Goal: Information Seeking & Learning: Understand process/instructions

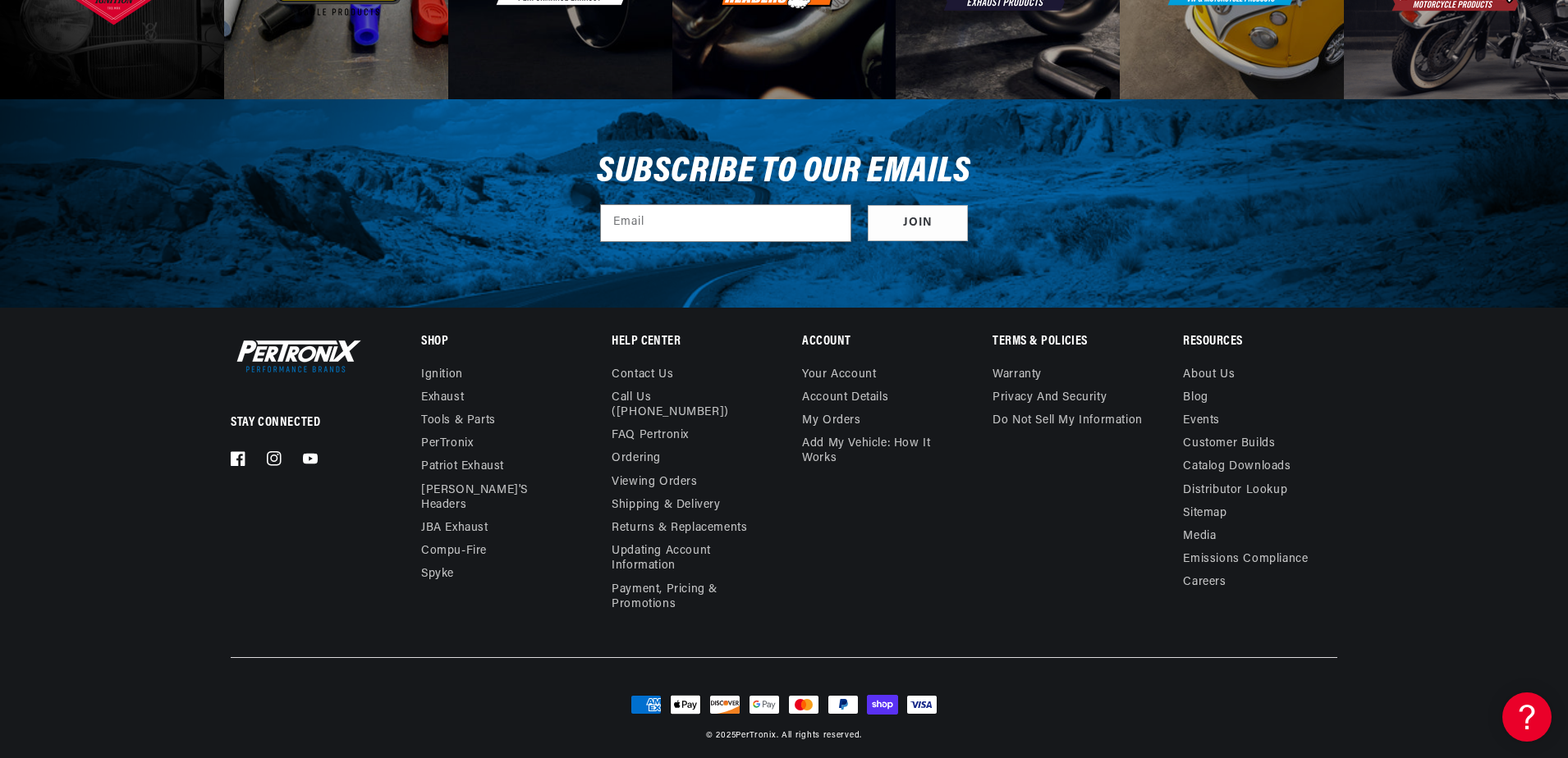
scroll to position [0, 497]
click at [622, 424] on link "FAQ Pertronix" at bounding box center [650, 436] width 77 height 23
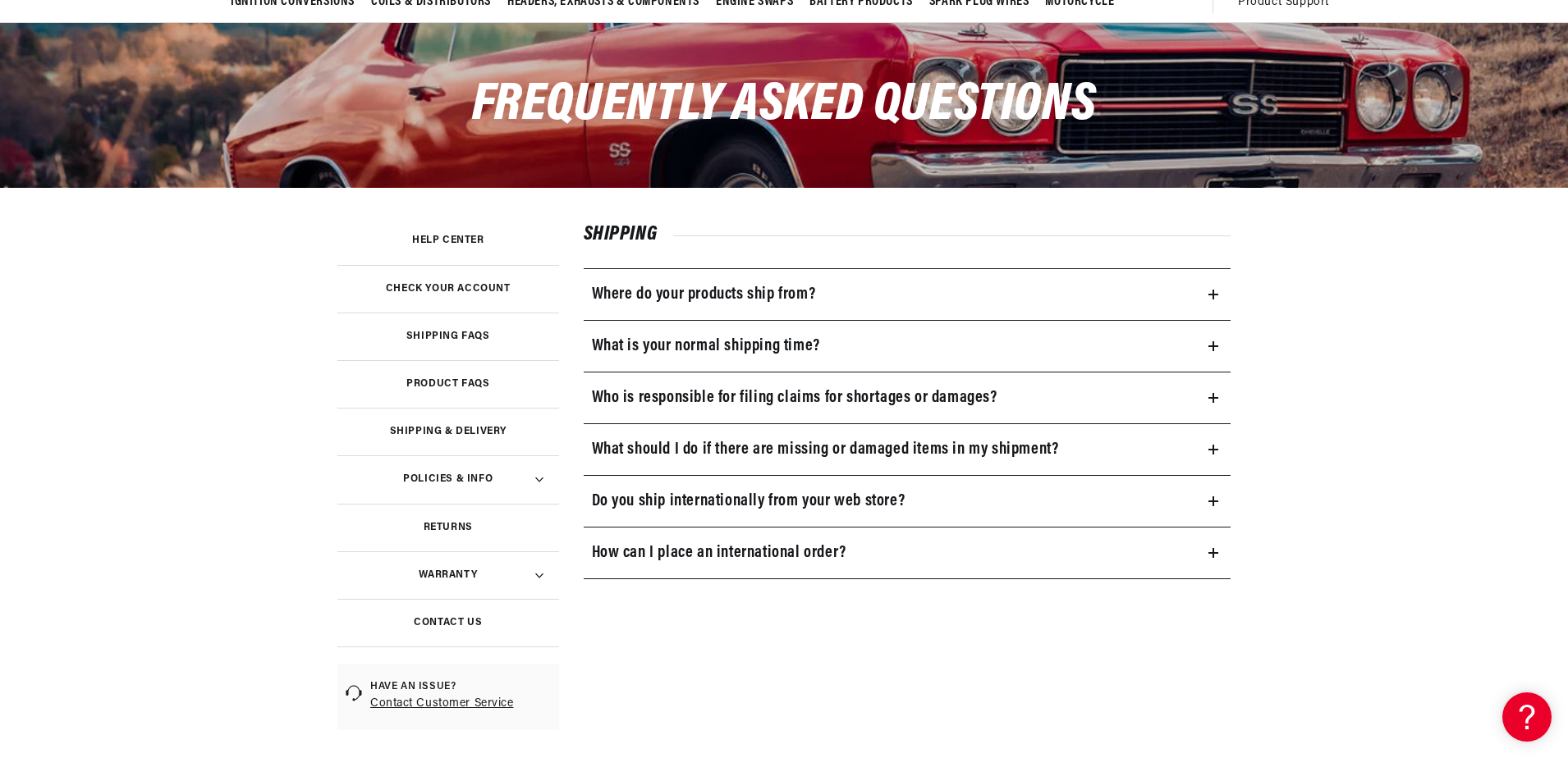
click at [445, 382] on h3 "Product FAQs" at bounding box center [448, 383] width 83 height 8
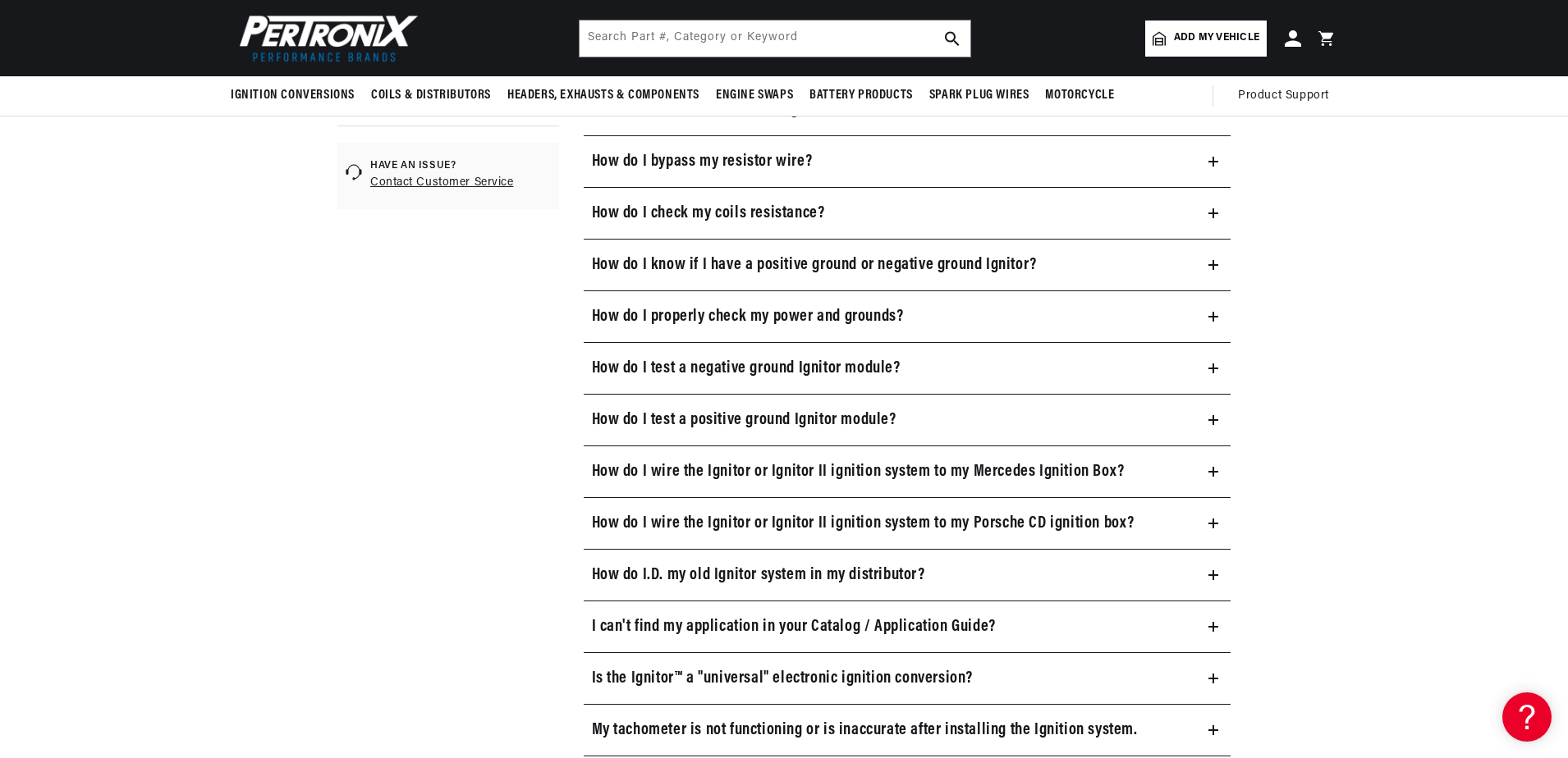
scroll to position [656, 0]
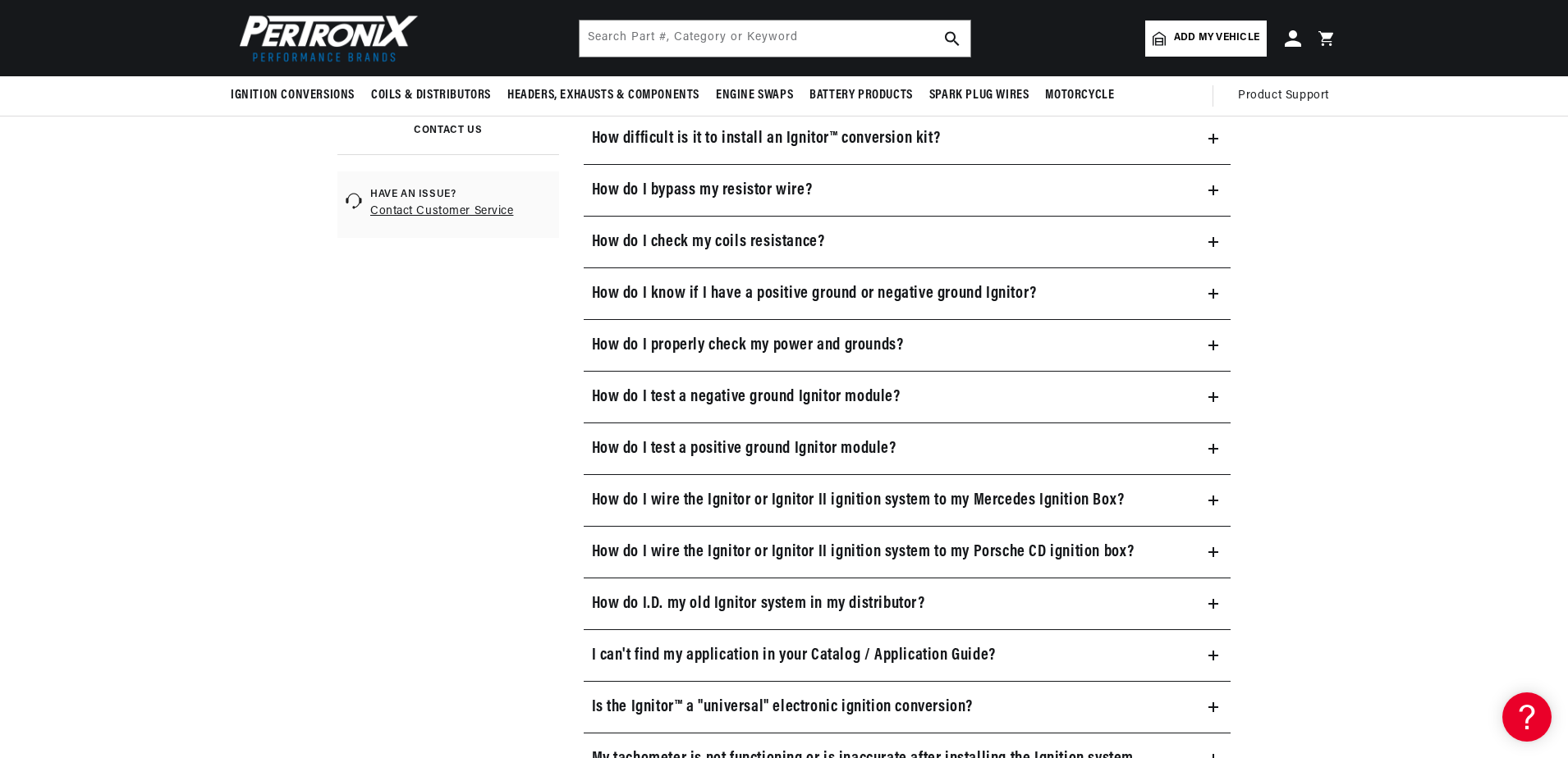
click at [672, 245] on h3 "How do I check my coils resistance?" at bounding box center [708, 242] width 234 height 26
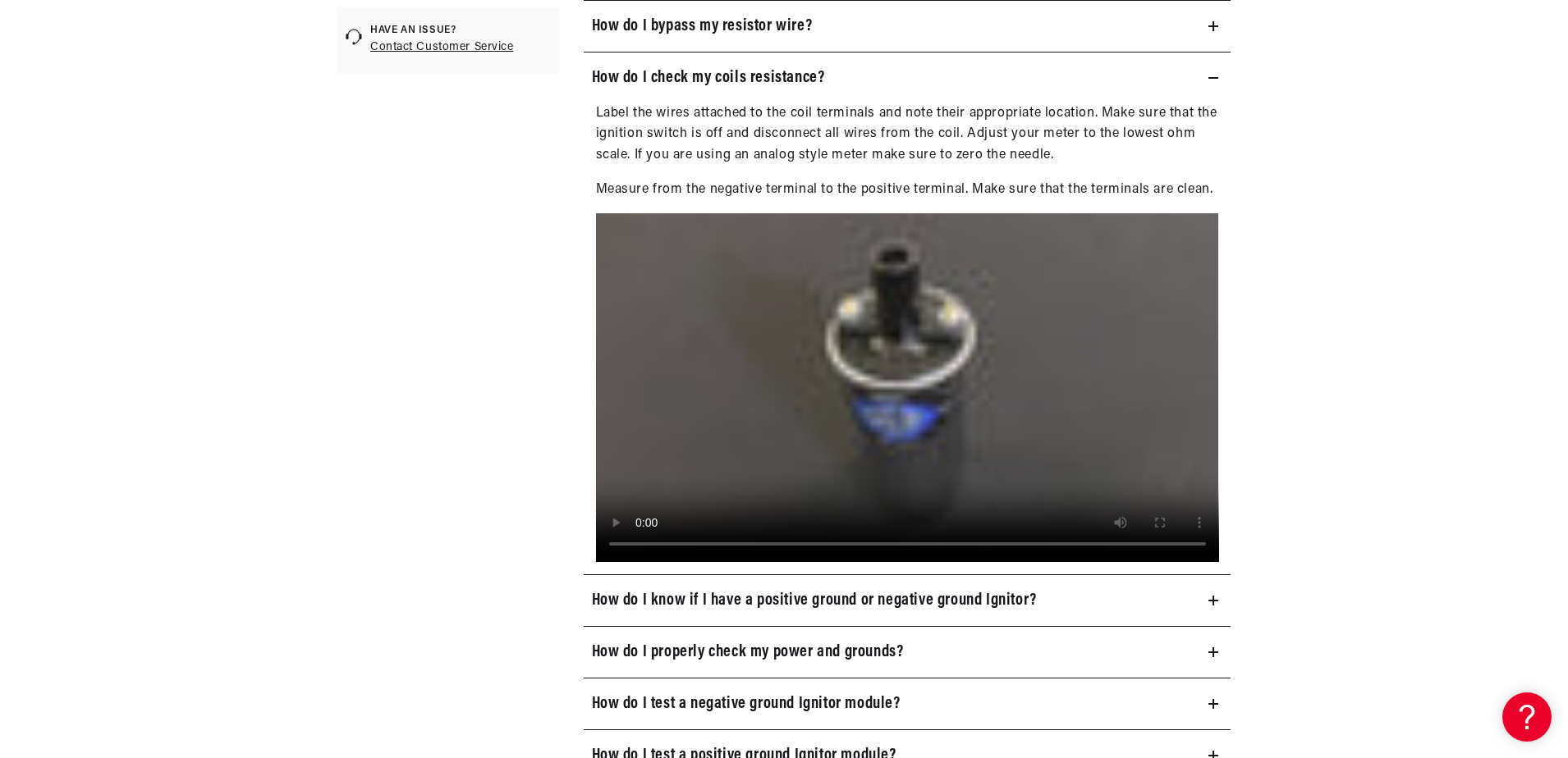
scroll to position [738, 0]
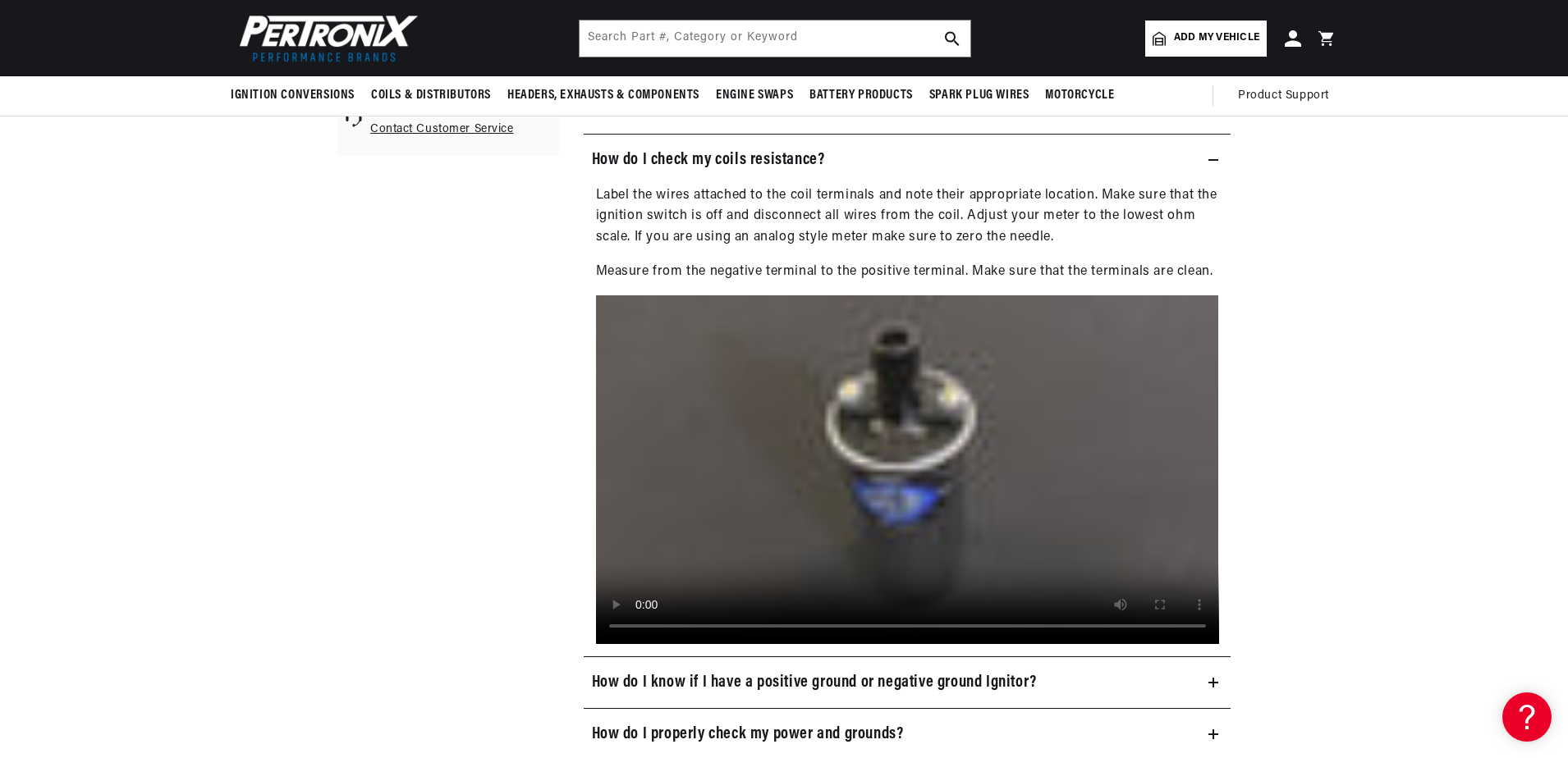
click at [1213, 158] on icon at bounding box center [1213, 159] width 10 height 10
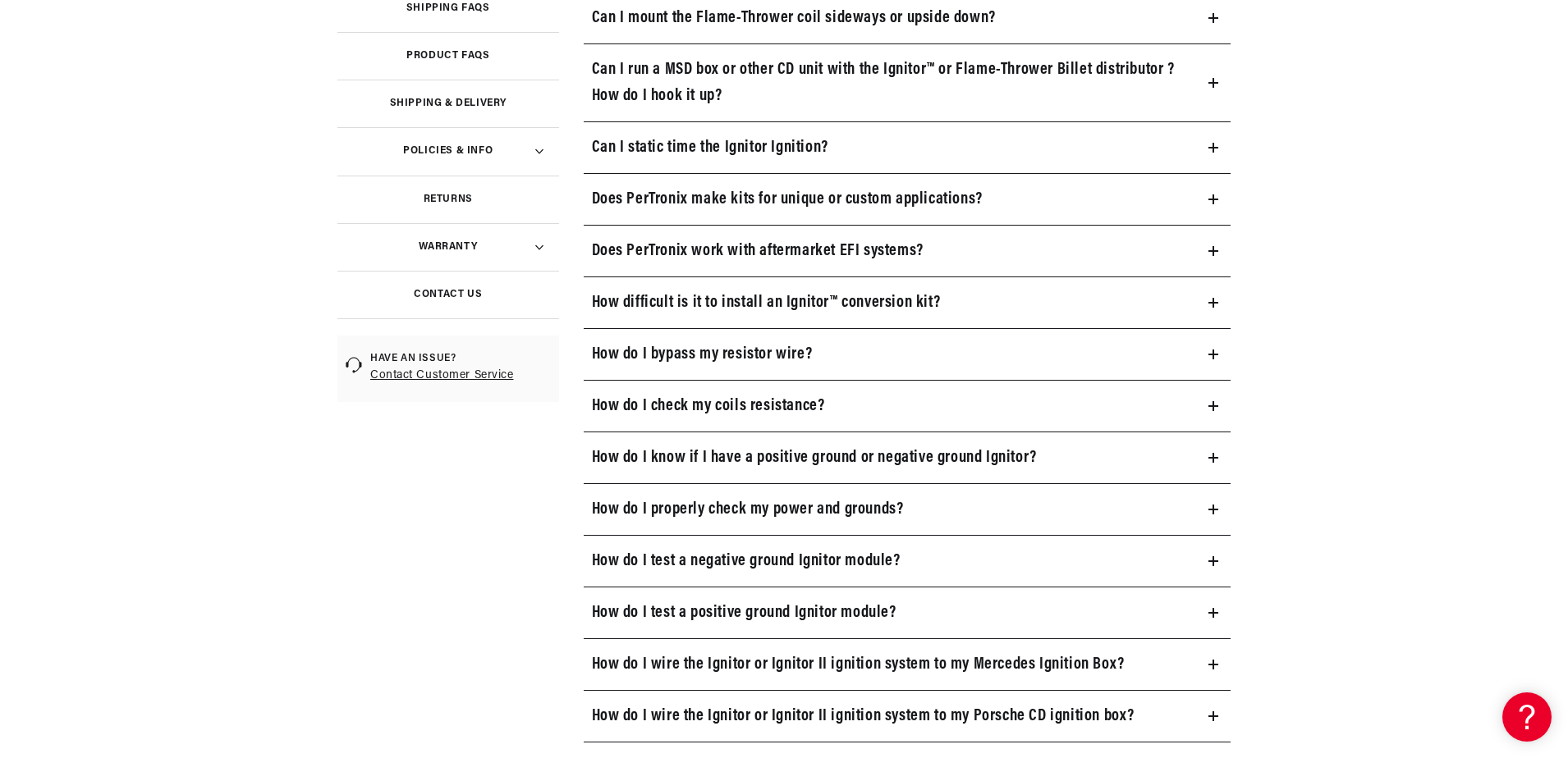
scroll to position [574, 0]
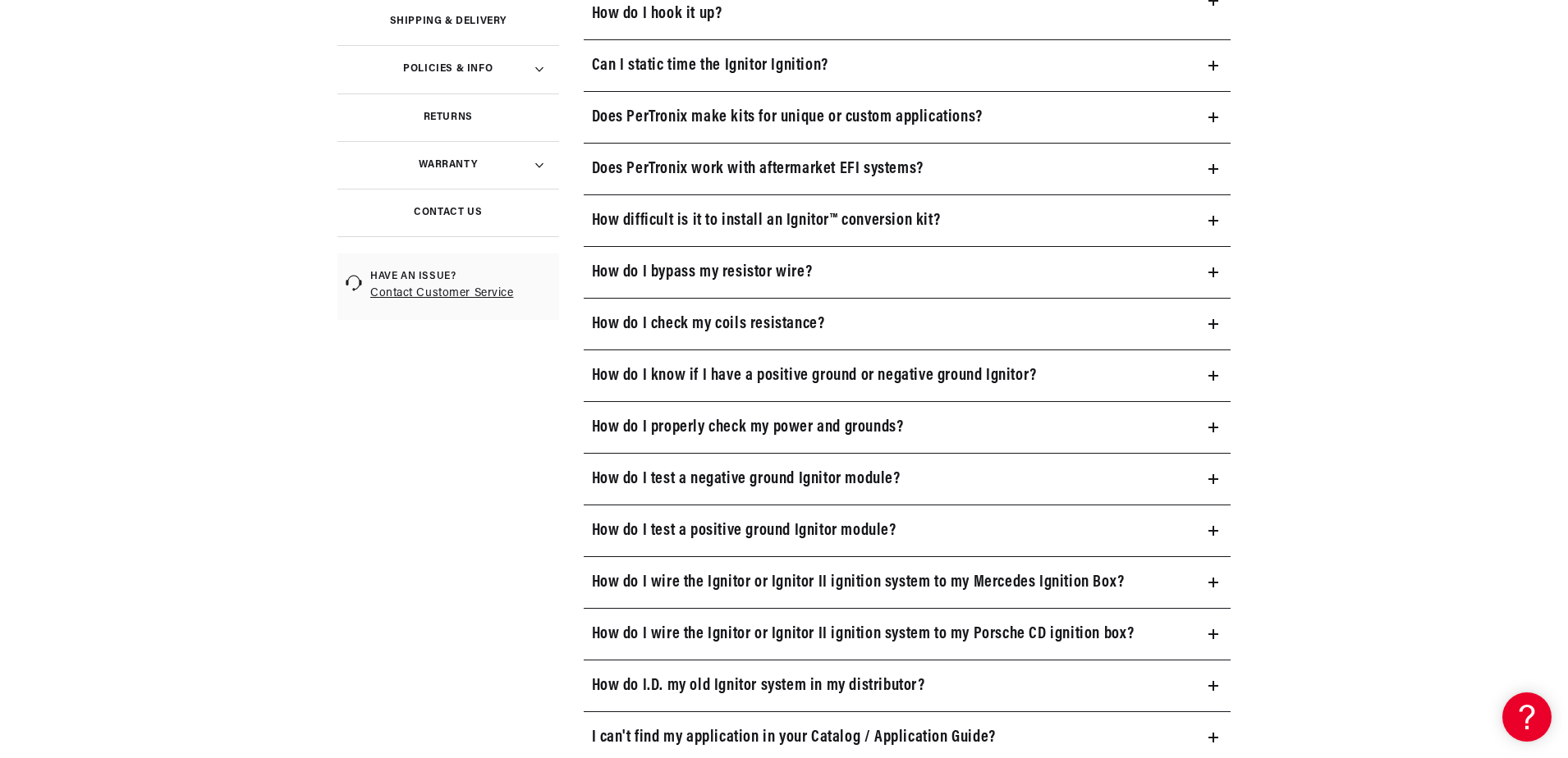
click at [642, 327] on h3 "How do I check my coils resistance?" at bounding box center [708, 324] width 234 height 26
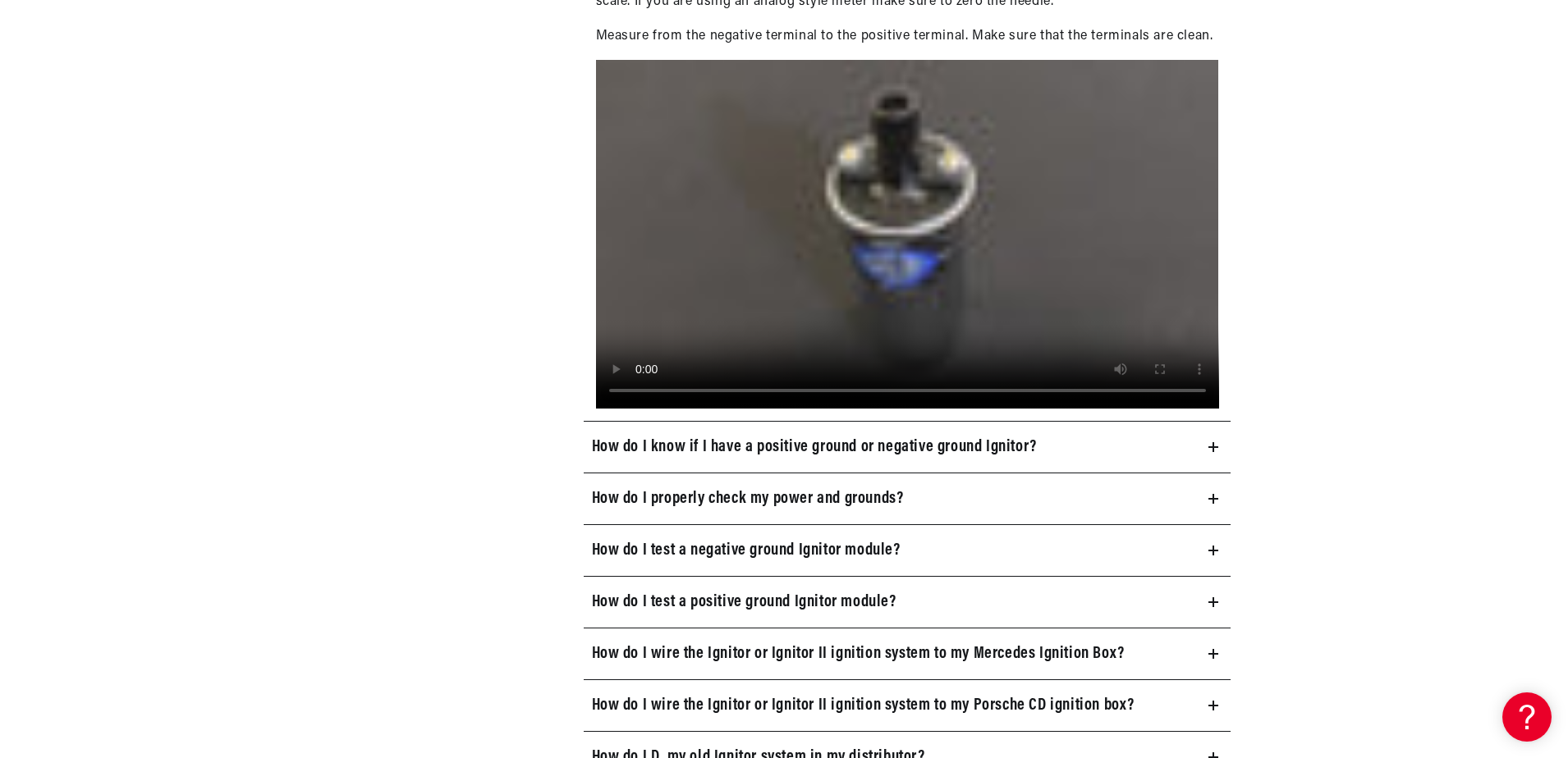
scroll to position [0, 0]
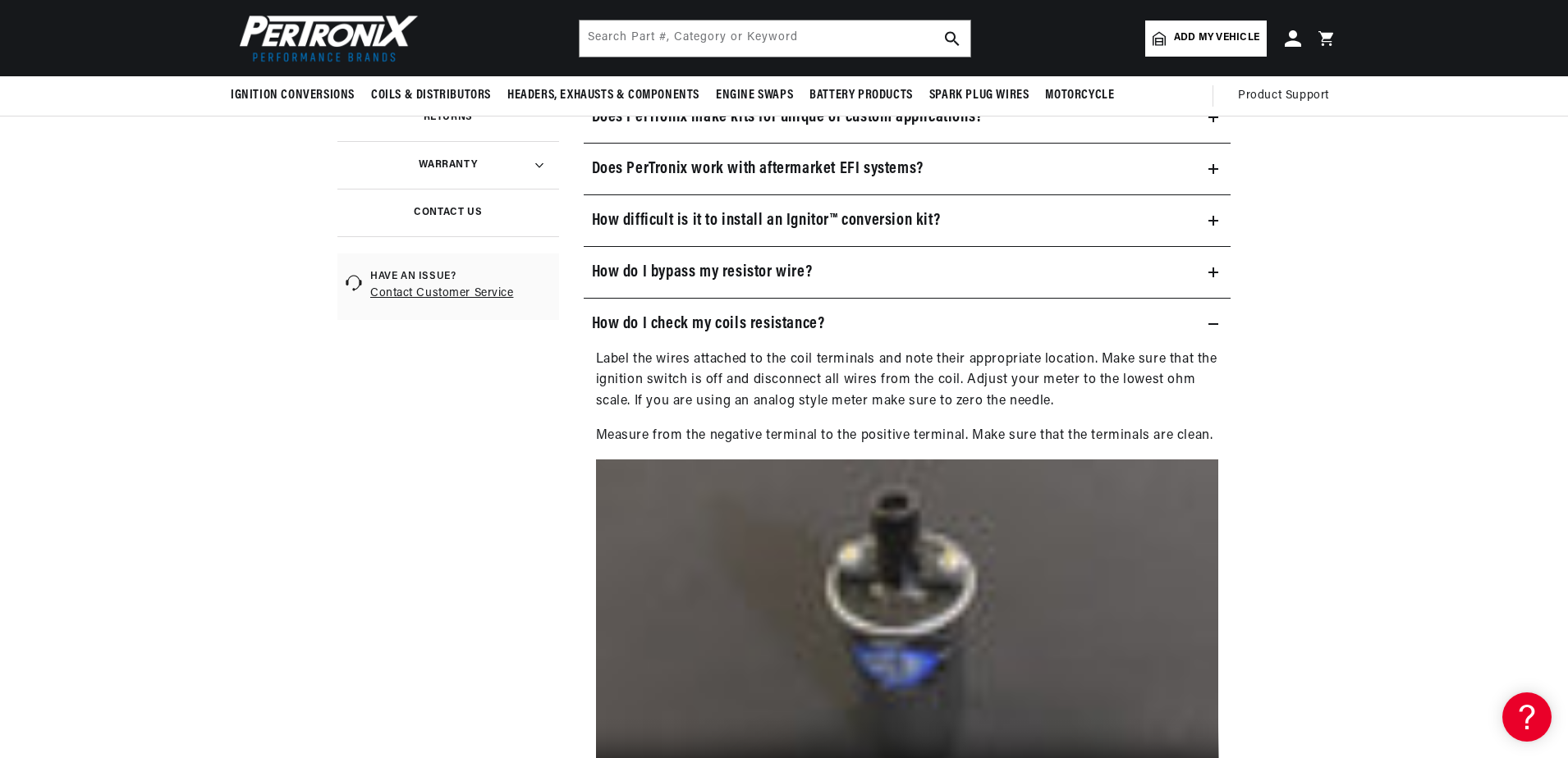
click at [1217, 325] on icon at bounding box center [1213, 323] width 10 height 10
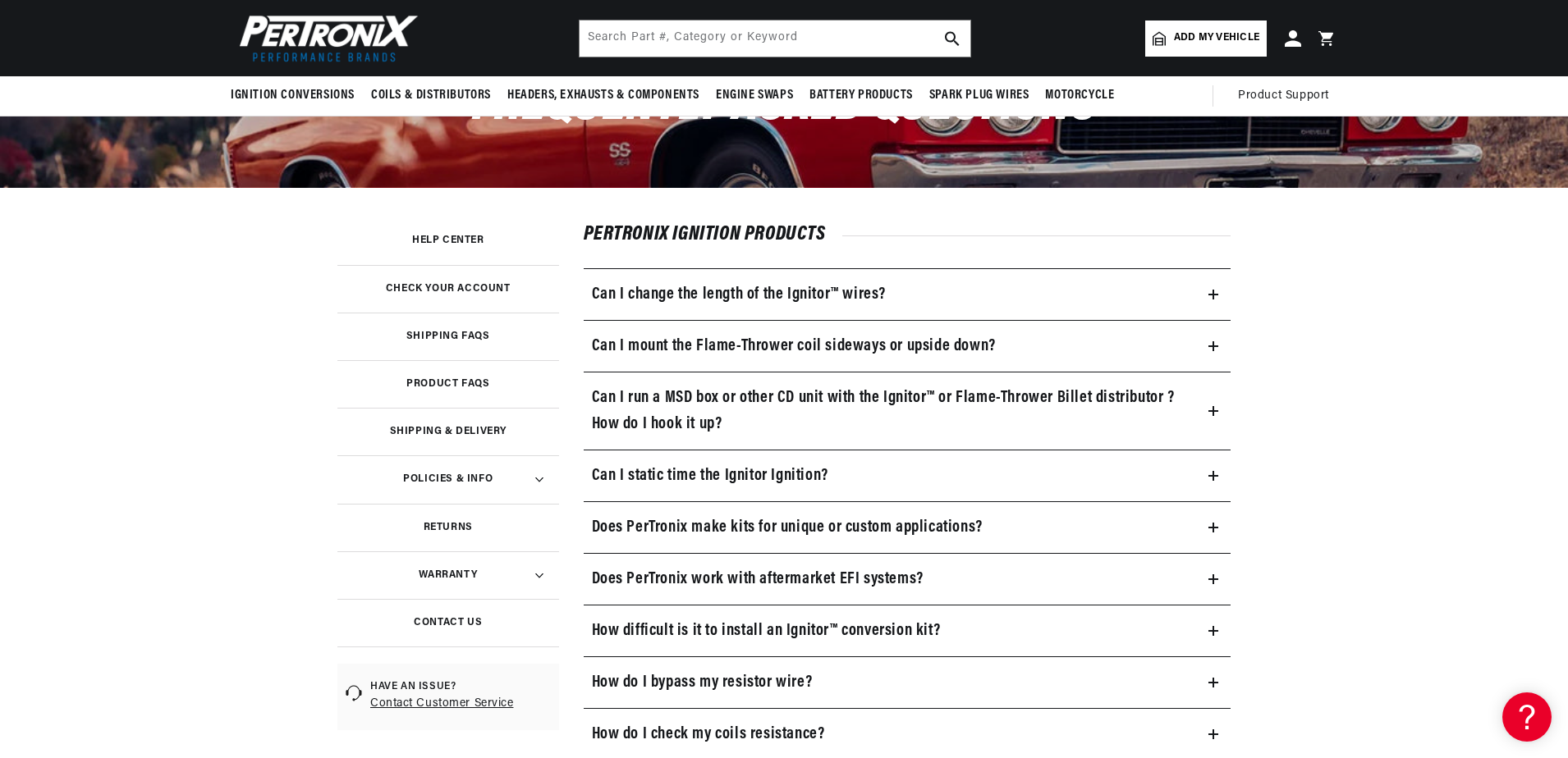
click at [865, 347] on h3 "Can I mount the Flame-Thrower coil sideways or upside down?" at bounding box center [793, 346] width 404 height 26
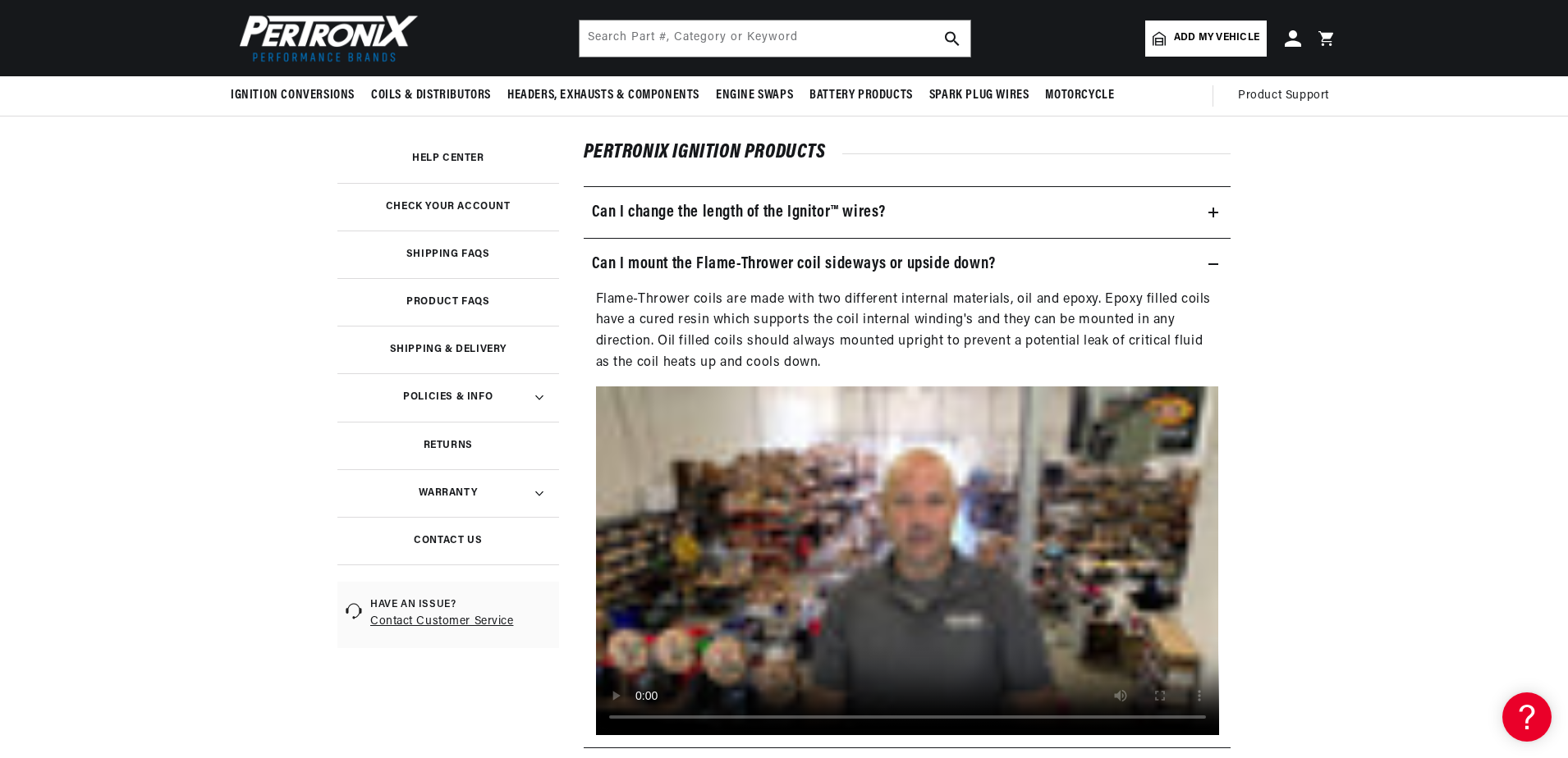
click at [1209, 264] on icon at bounding box center [1213, 264] width 10 height 0
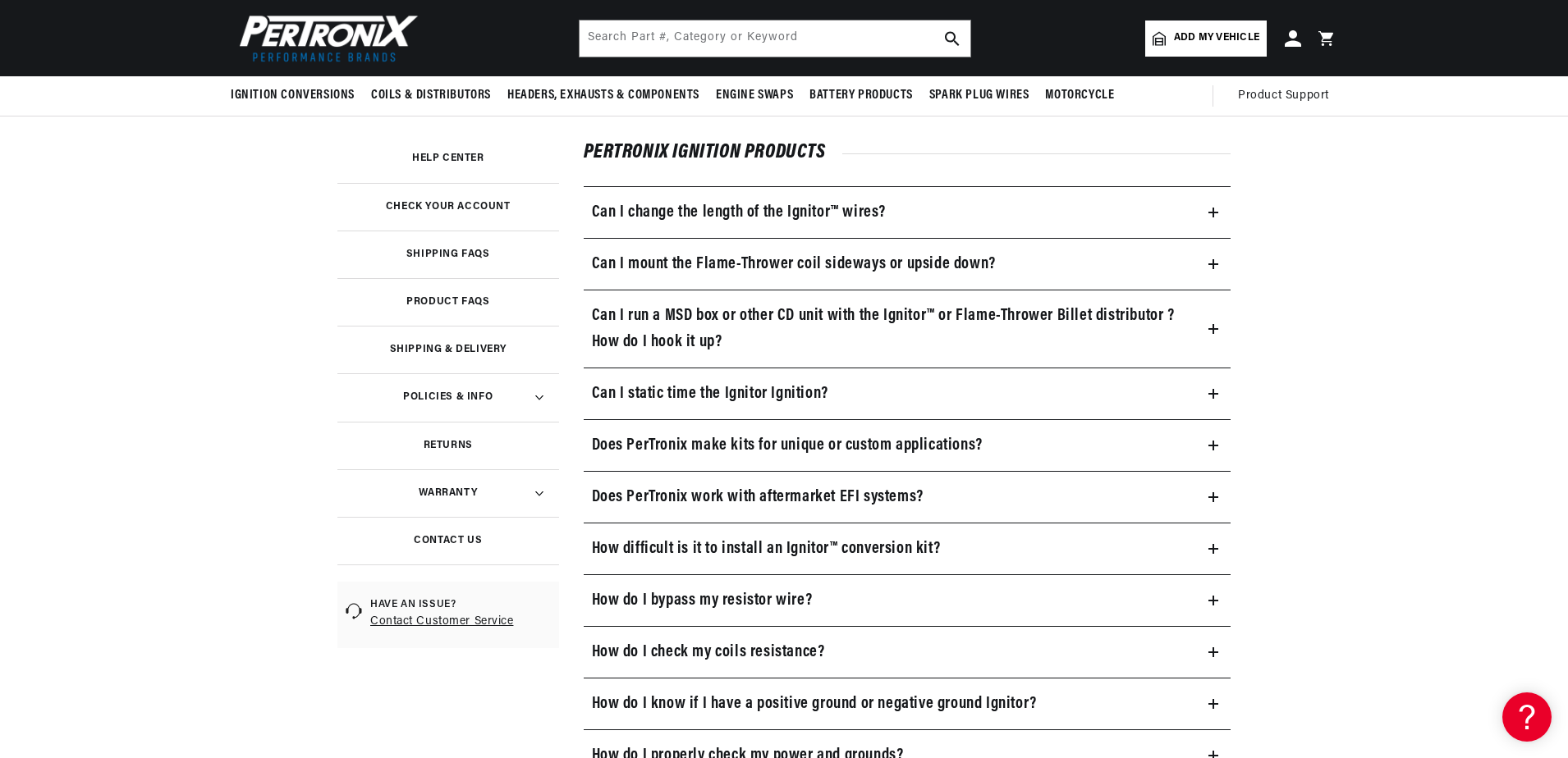
click at [1214, 331] on icon at bounding box center [1213, 328] width 10 height 10
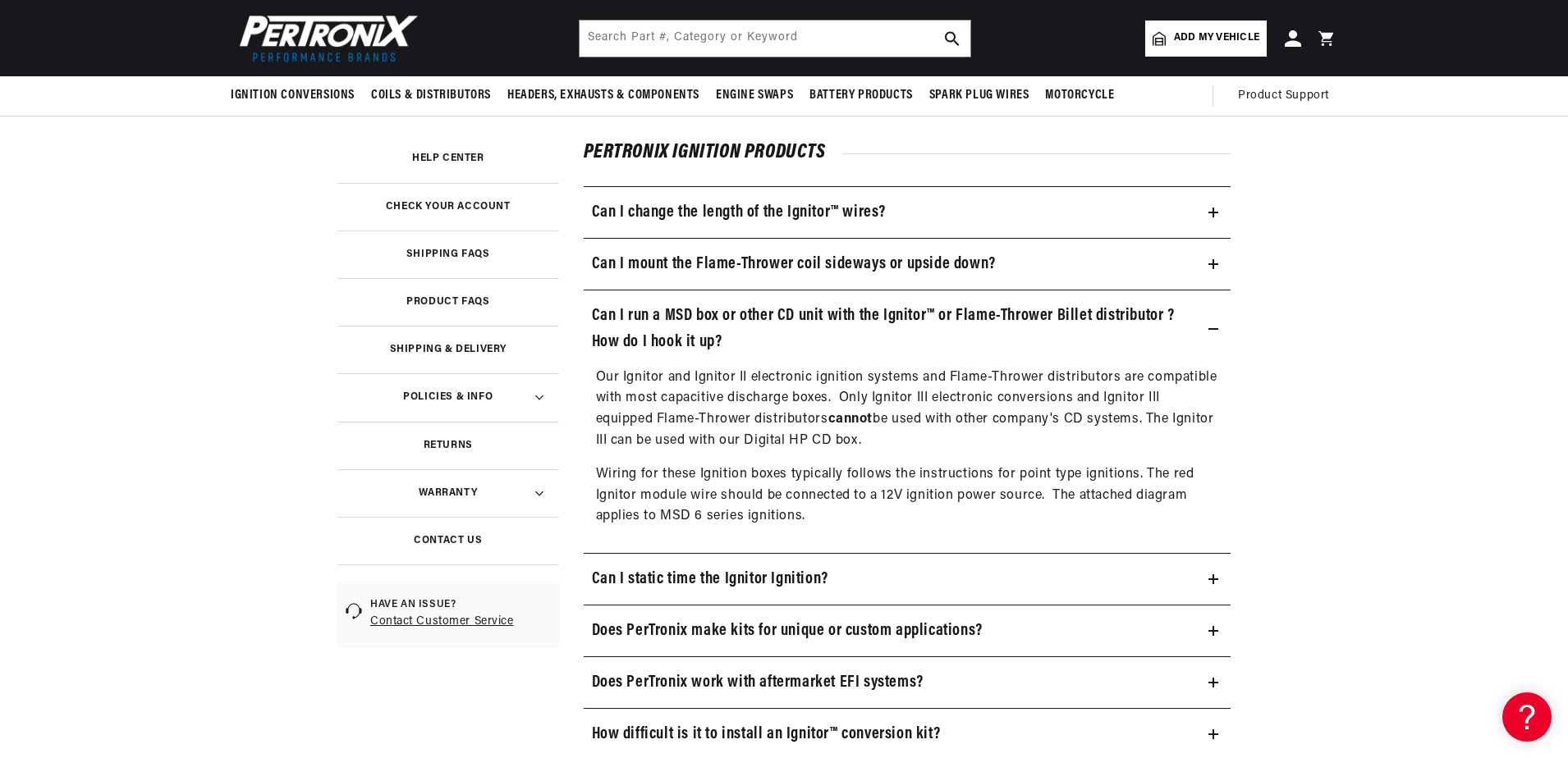
click at [1213, 330] on icon at bounding box center [1213, 328] width 10 height 10
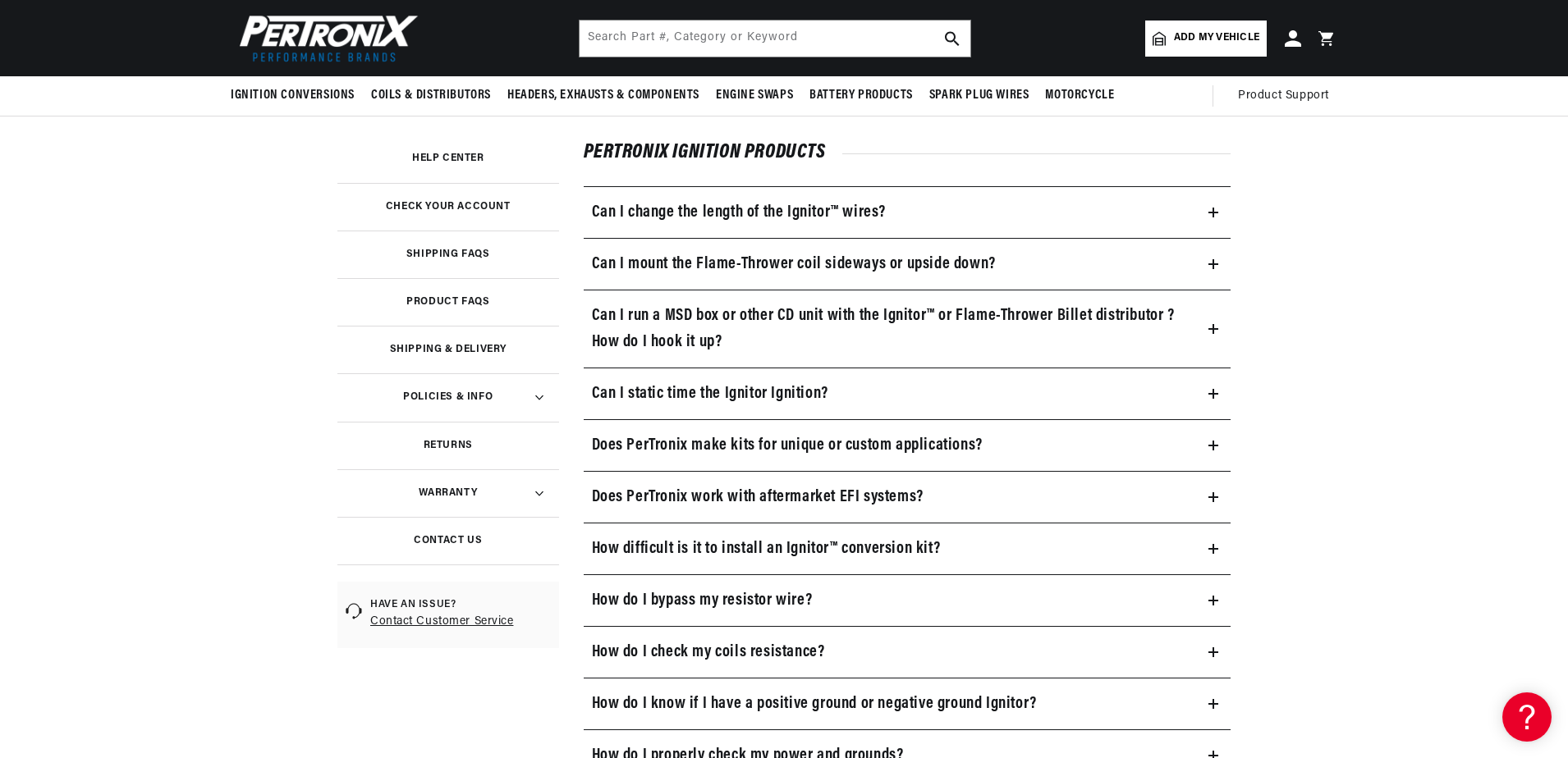
click at [1215, 497] on icon at bounding box center [1213, 497] width 10 height 0
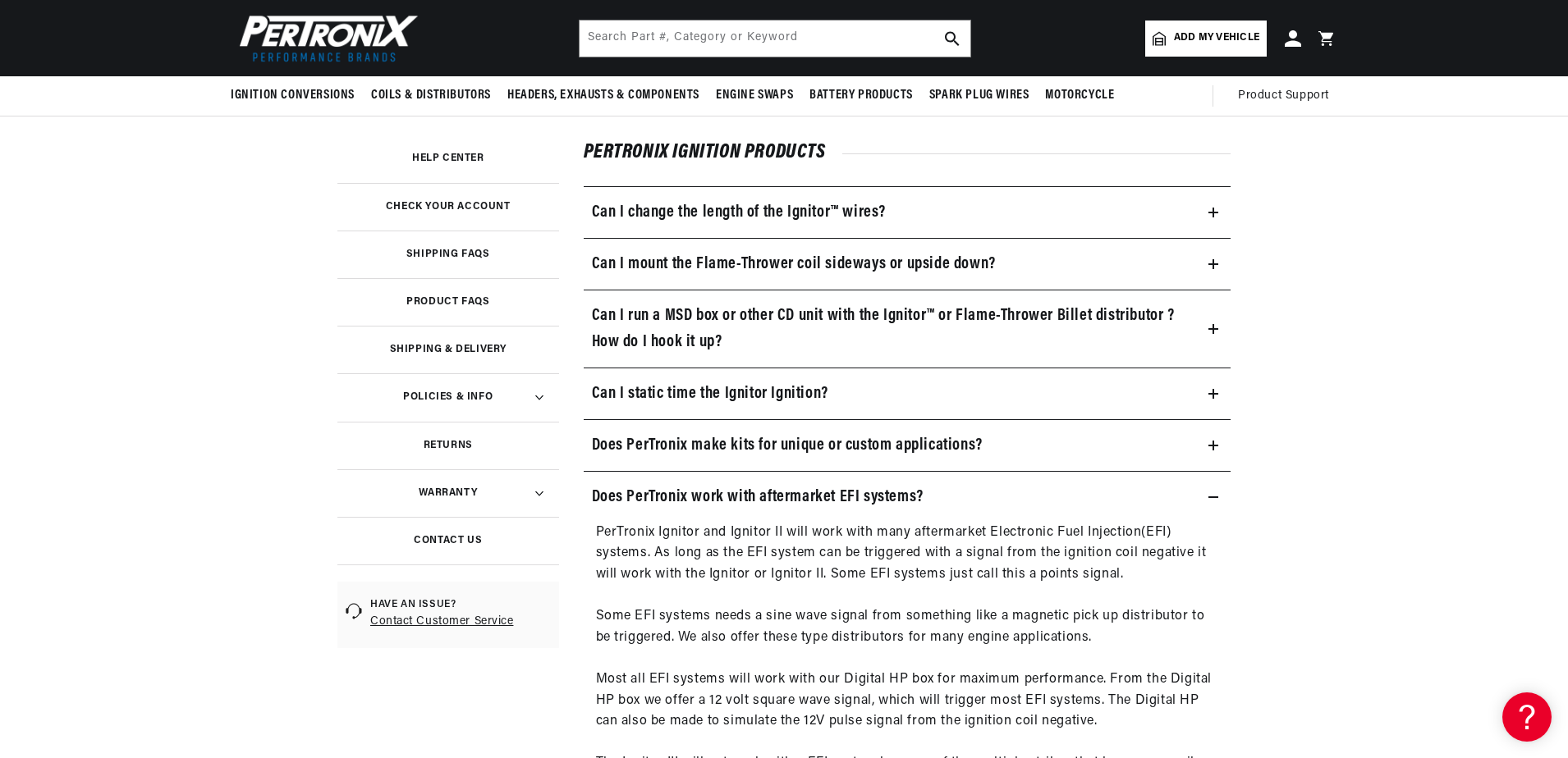
click at [1215, 497] on icon at bounding box center [1213, 497] width 10 height 0
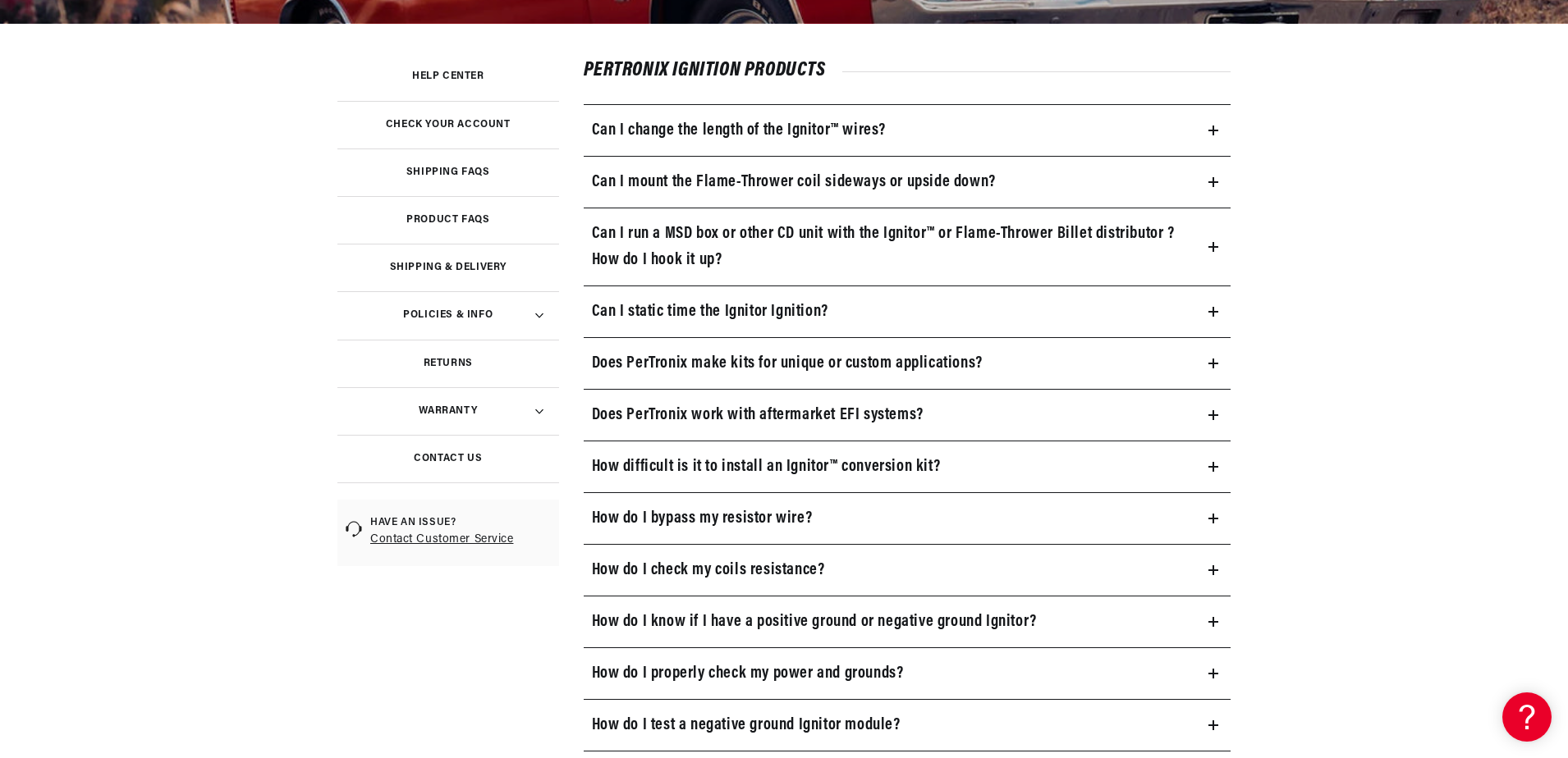
click at [1213, 521] on icon at bounding box center [1213, 518] width 0 height 10
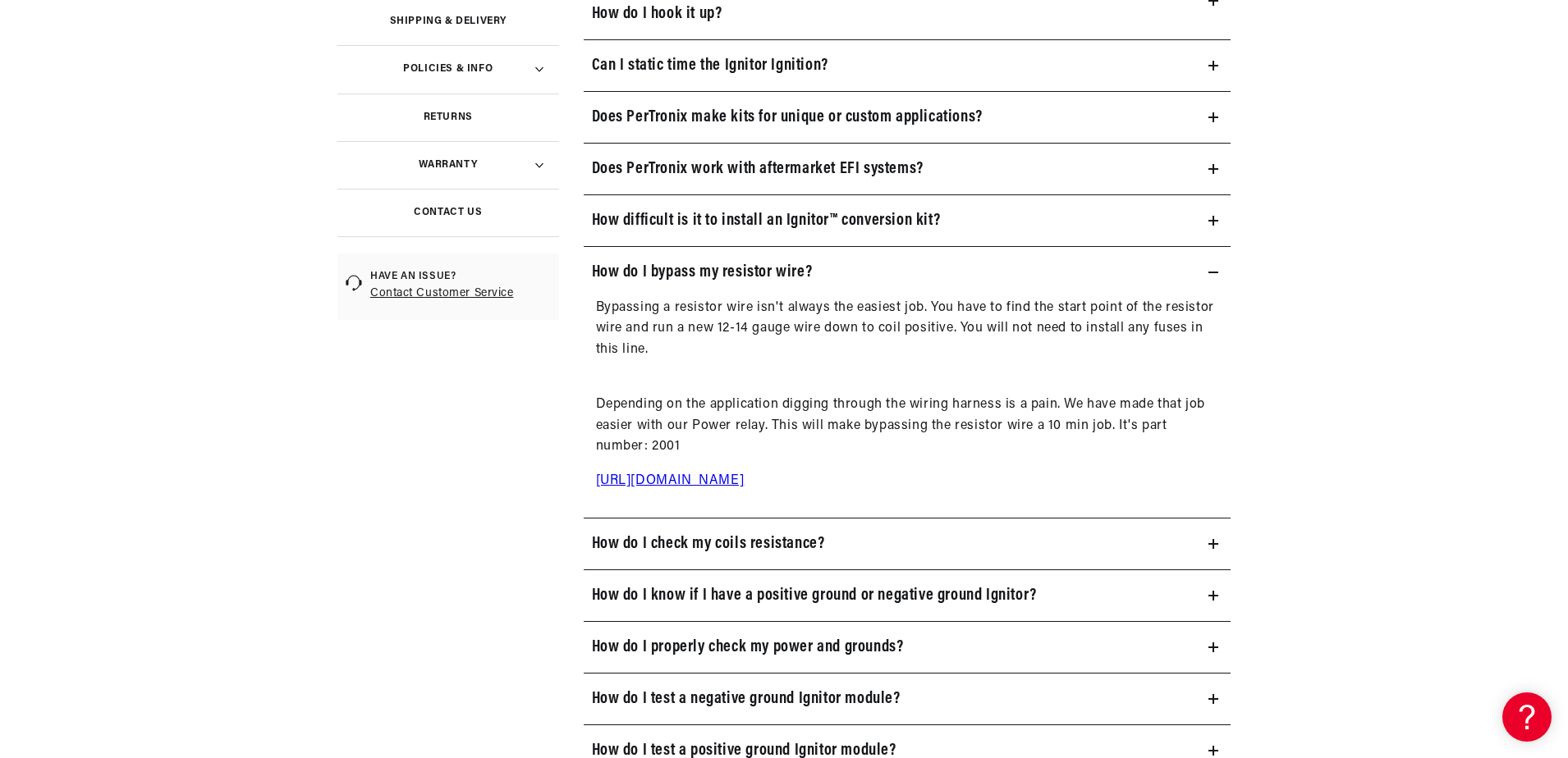
click at [1212, 276] on icon at bounding box center [1213, 271] width 10 height 10
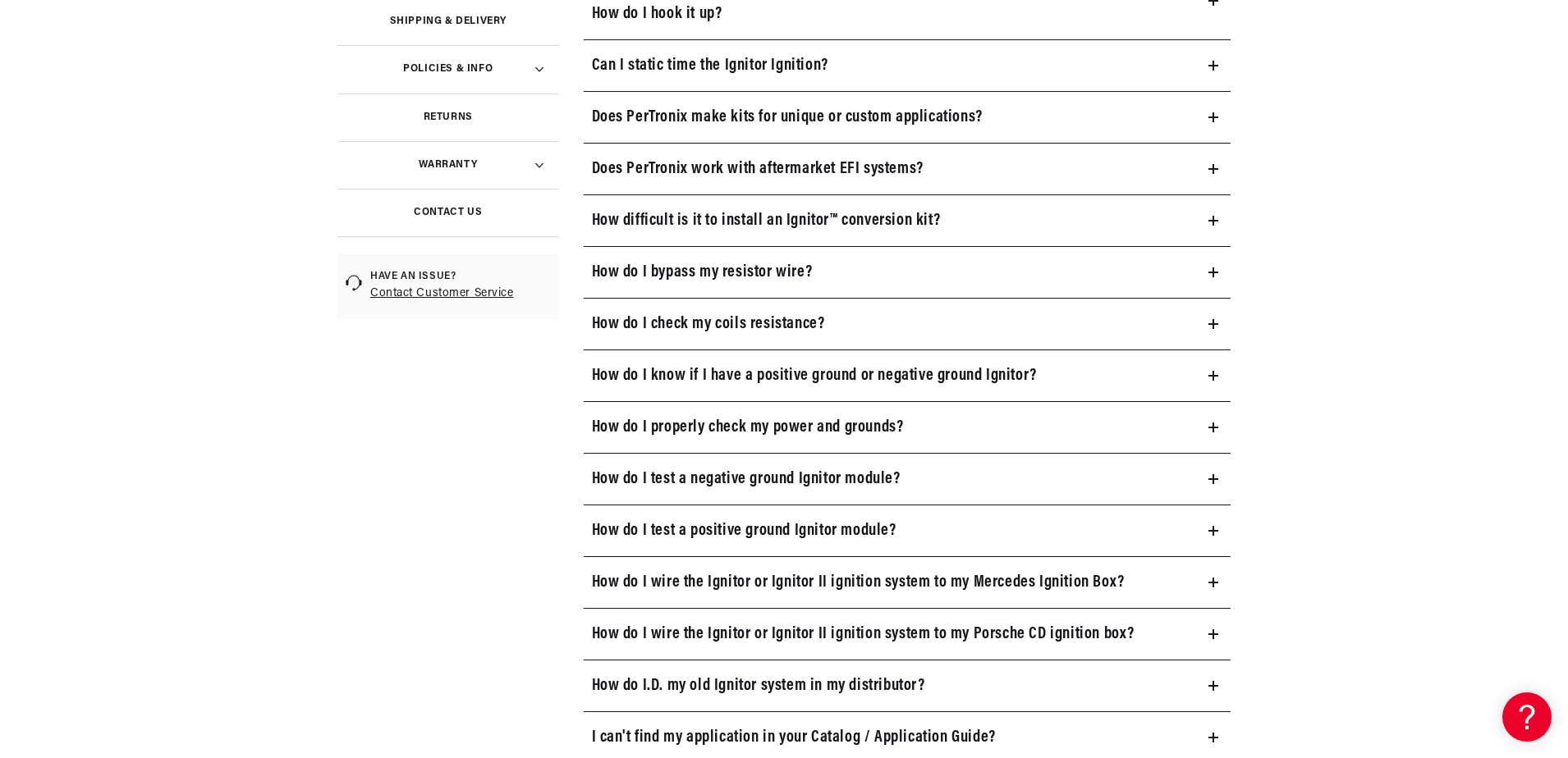
click at [1215, 326] on icon at bounding box center [1213, 323] width 10 height 10
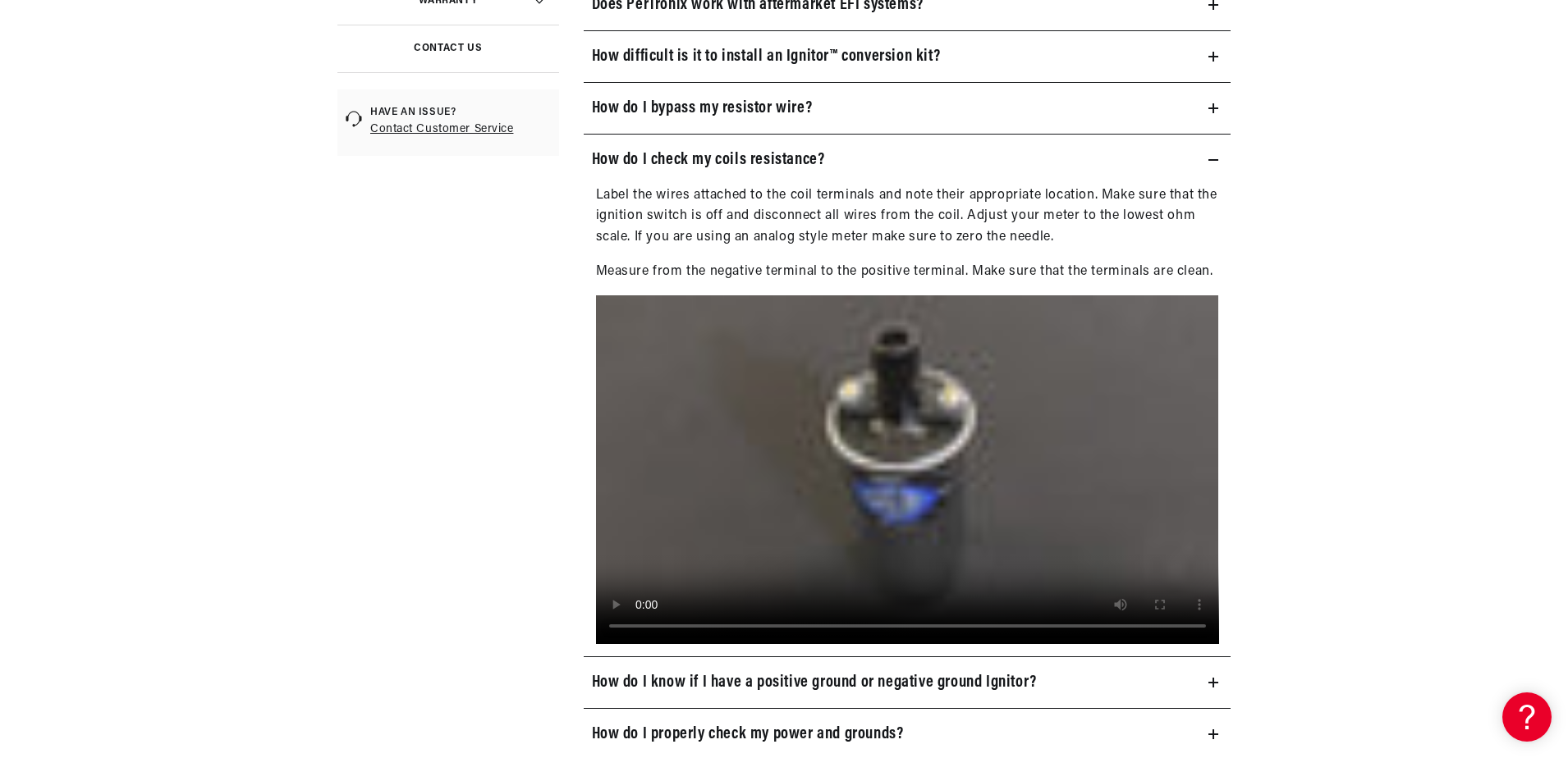
click at [1215, 160] on icon at bounding box center [1213, 160] width 10 height 0
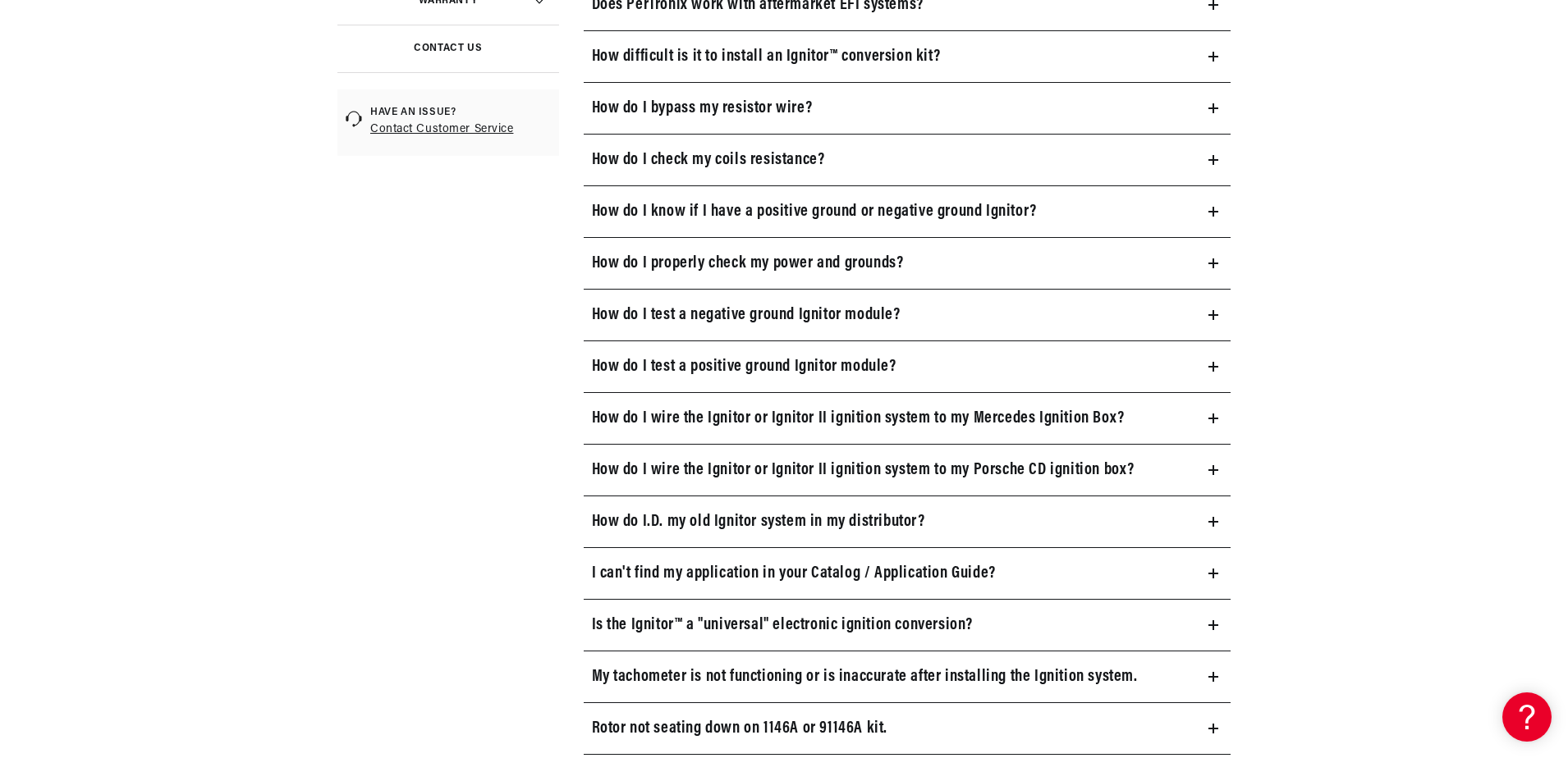
click at [1214, 214] on icon at bounding box center [1213, 211] width 10 height 10
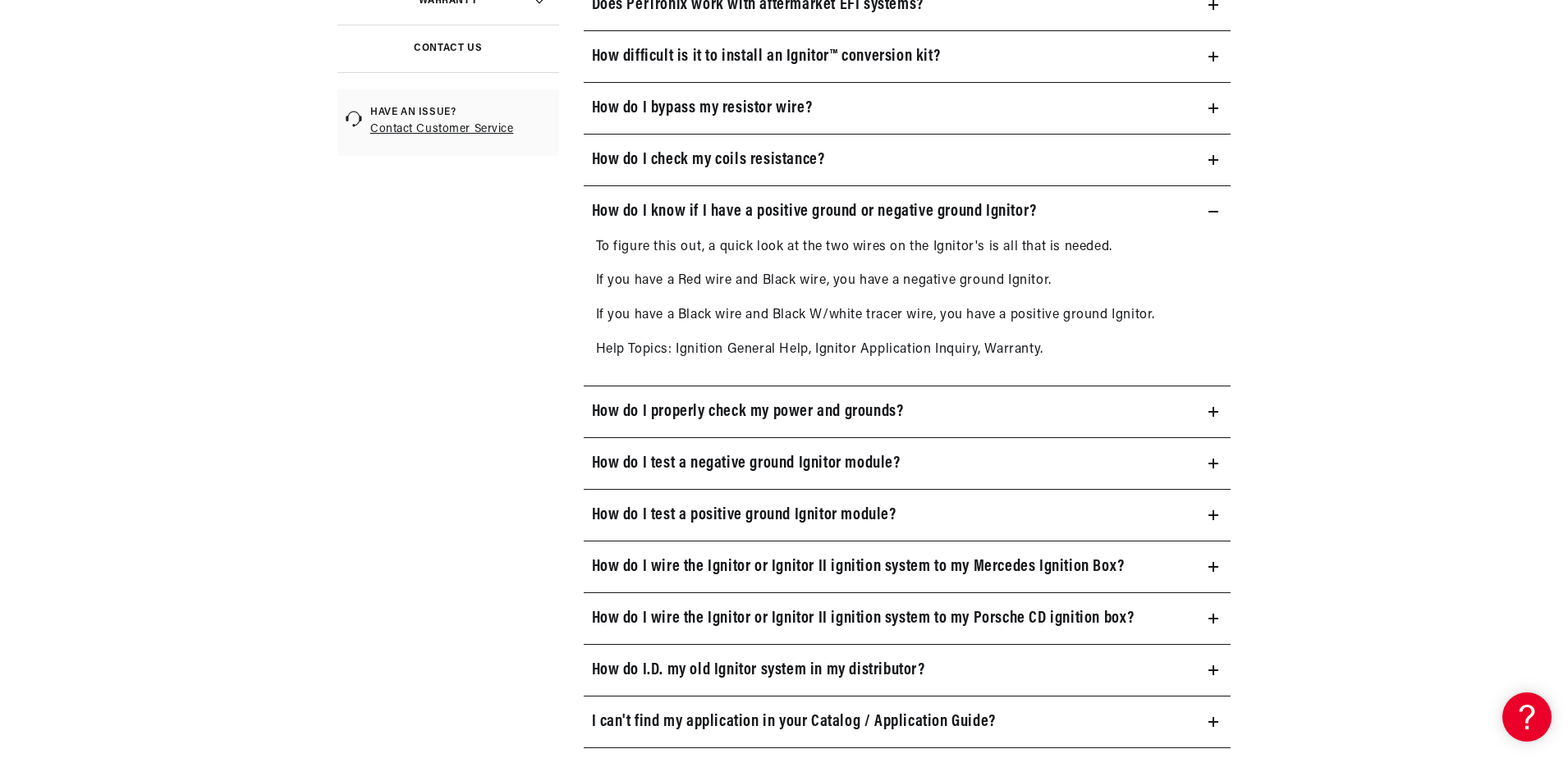
click at [1213, 209] on icon at bounding box center [1213, 211] width 10 height 10
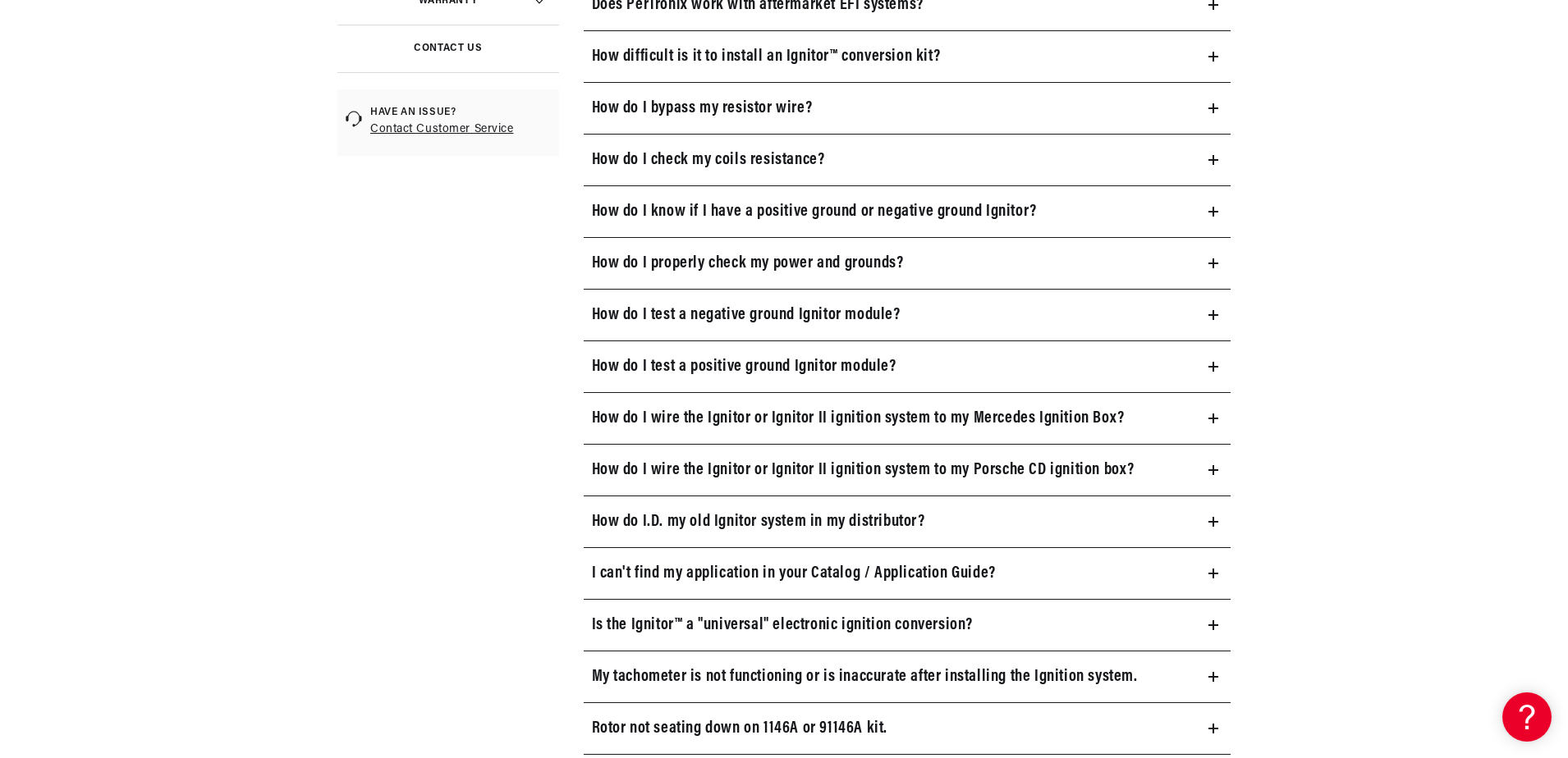
click at [1218, 265] on summary "How do I properly check my power and grounds?" at bounding box center [907, 263] width 648 height 51
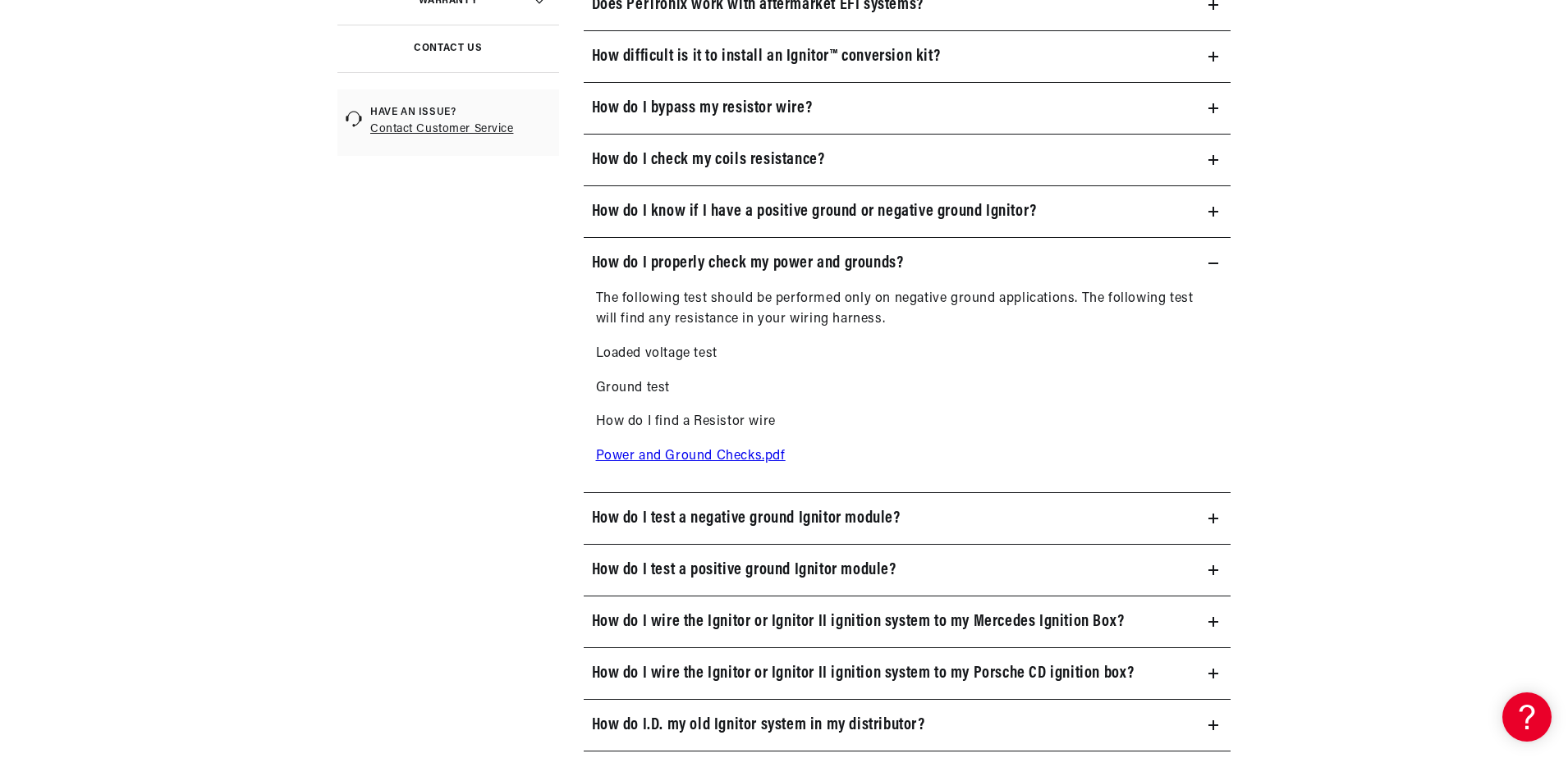
click at [1218, 265] on summary "How do I properly check my power and grounds?" at bounding box center [907, 263] width 648 height 51
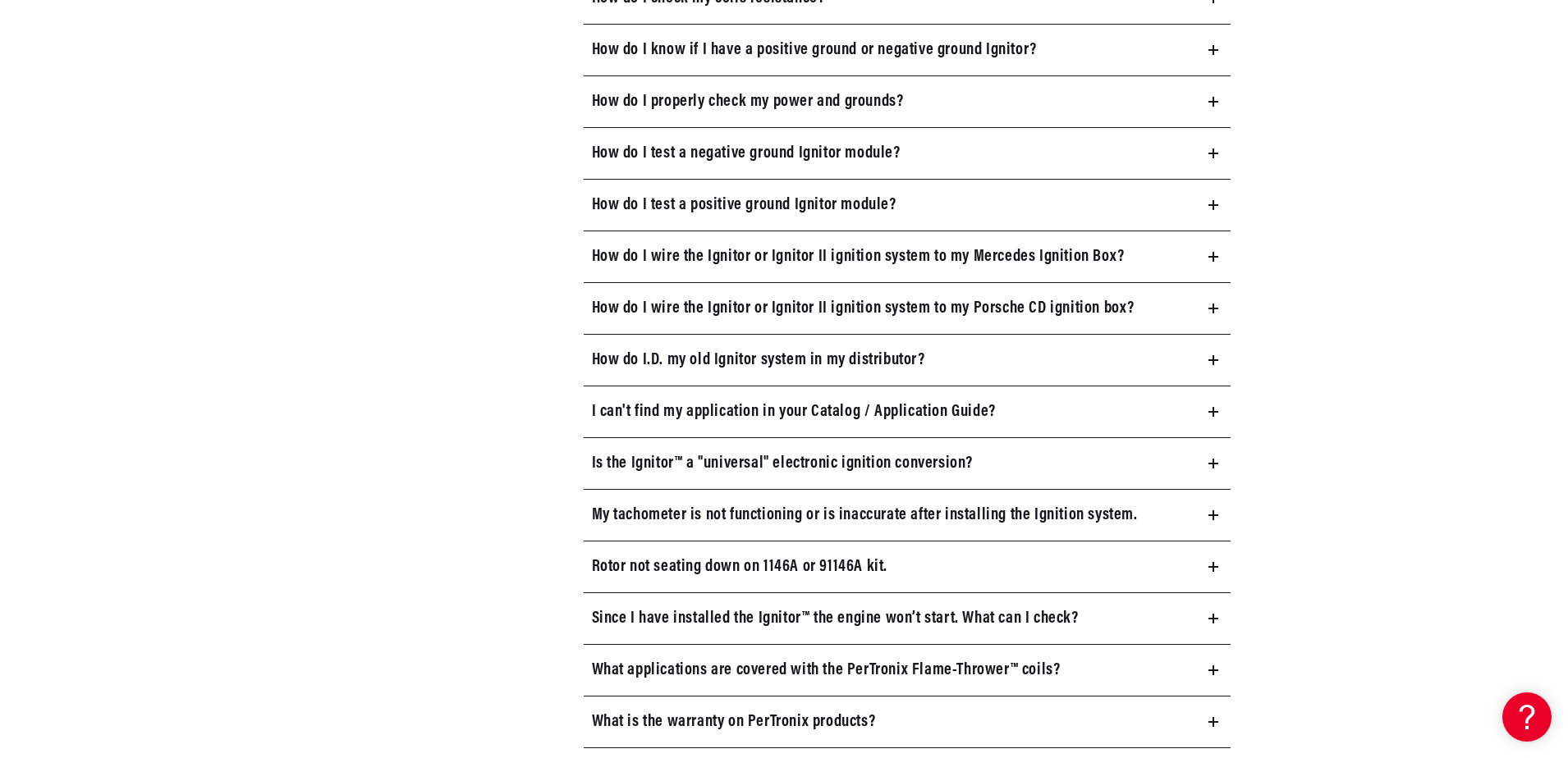
scroll to position [902, 0]
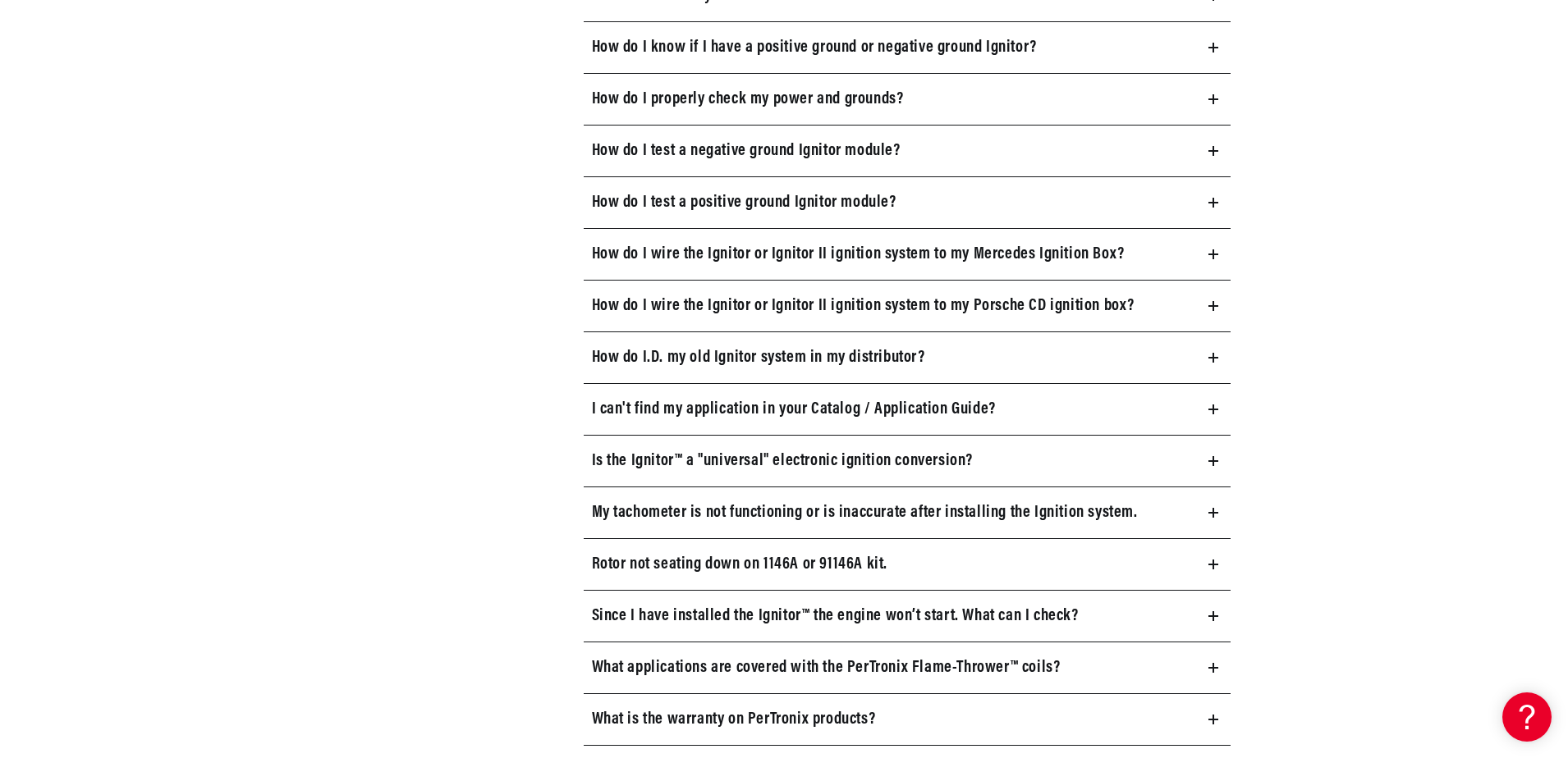
click at [1215, 410] on icon at bounding box center [1213, 410] width 10 height 0
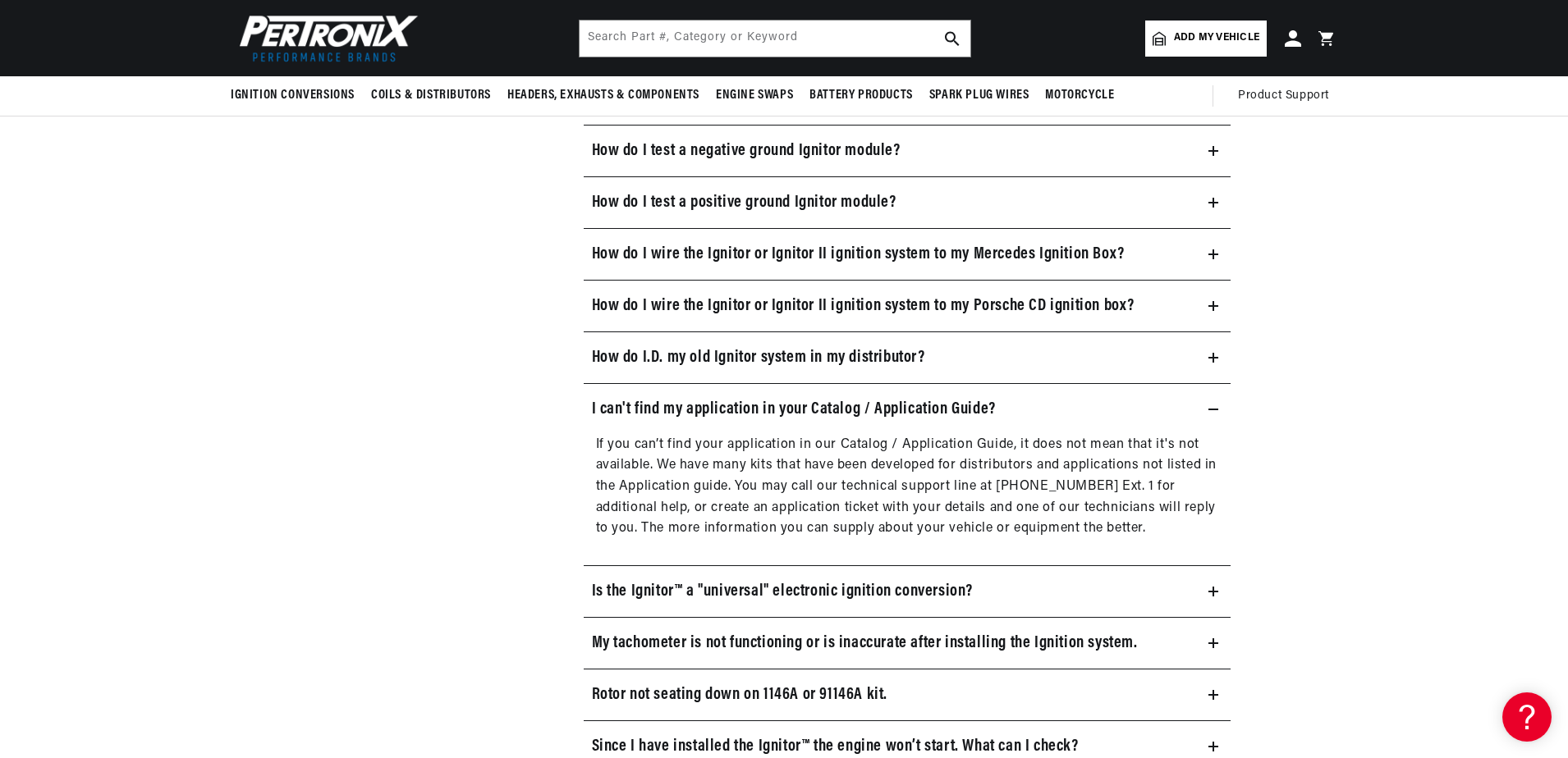
click at [1213, 411] on icon at bounding box center [1213, 409] width 10 height 10
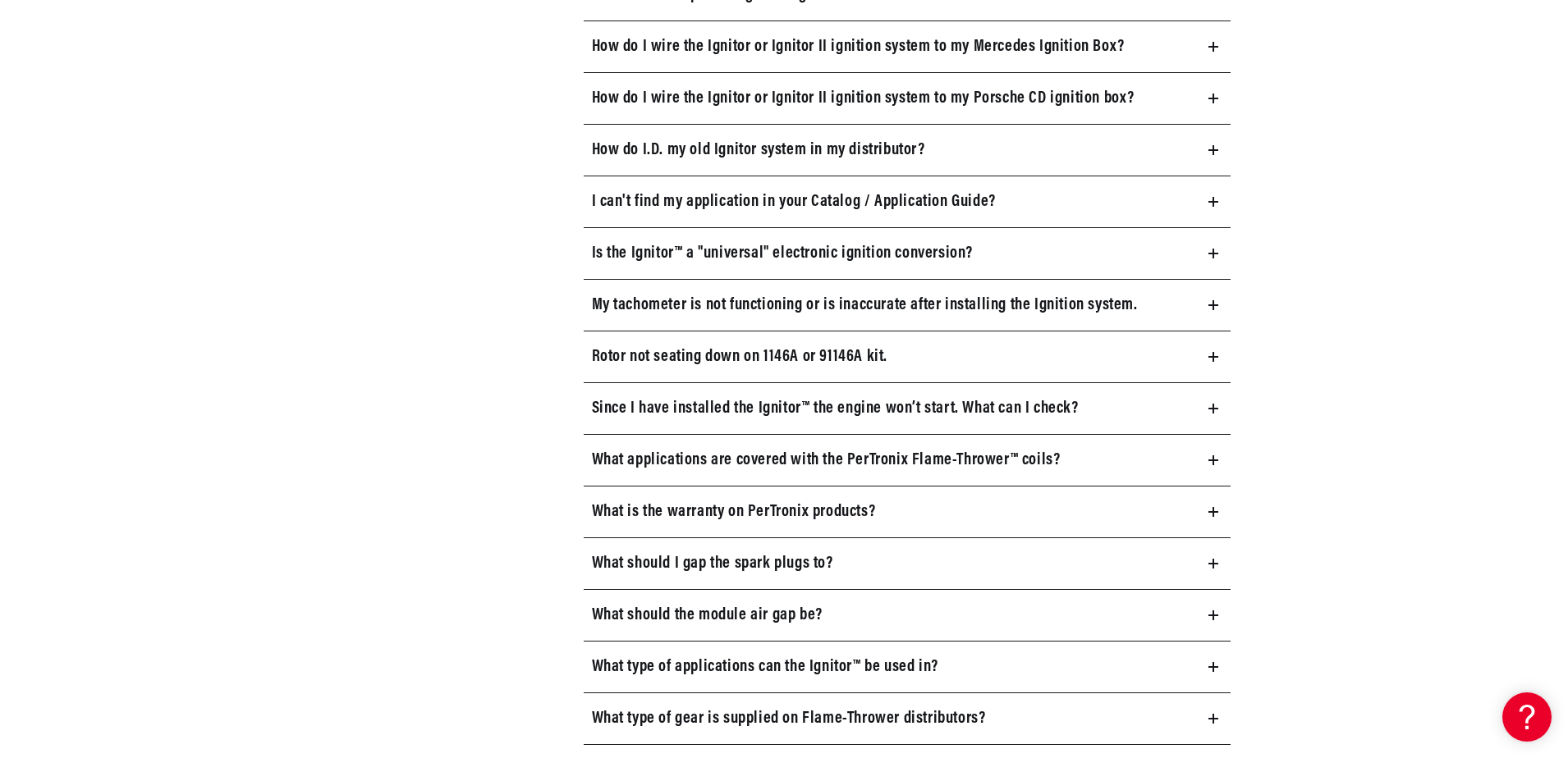
scroll to position [1149, 0]
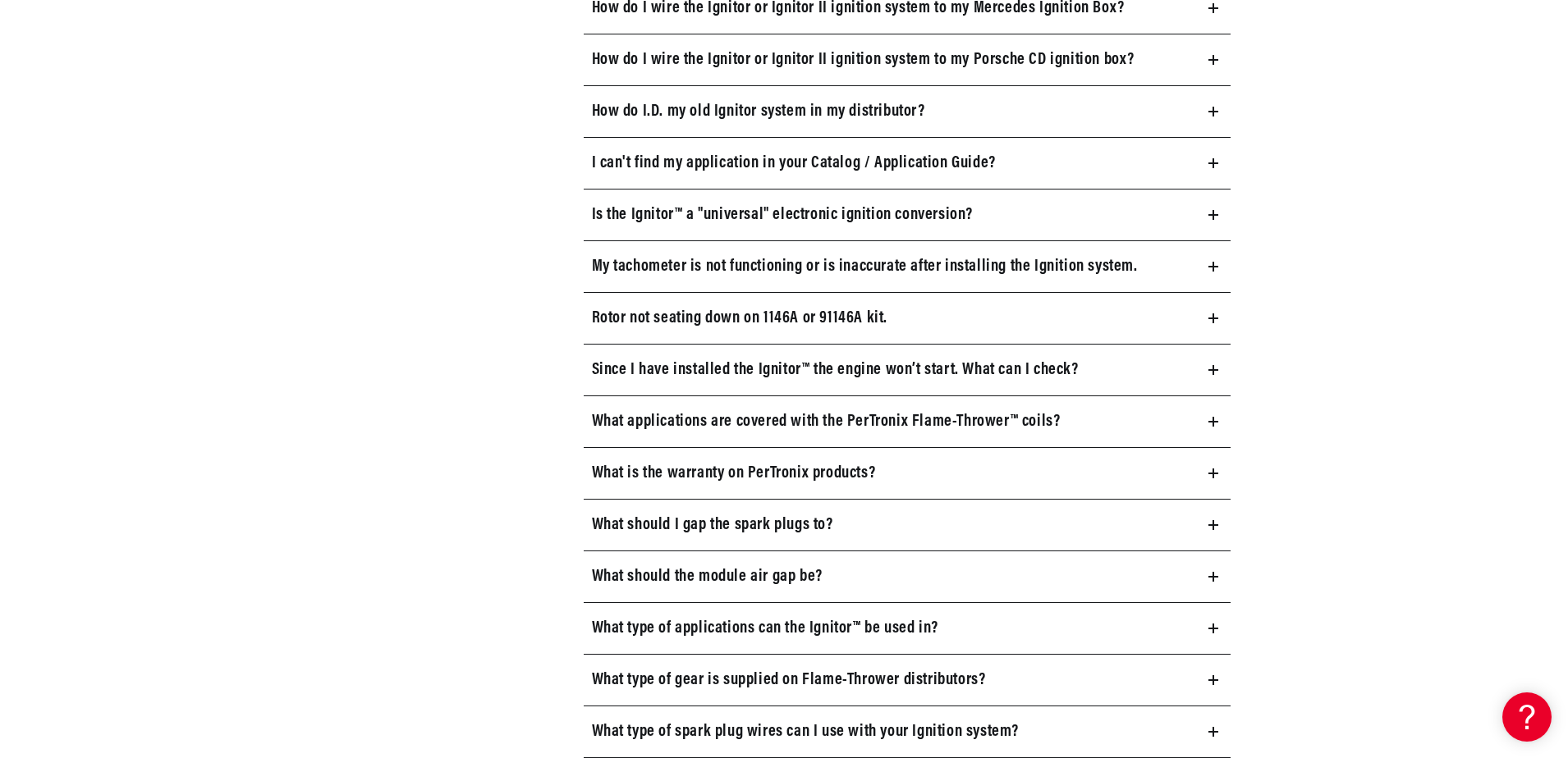
click at [1213, 419] on icon at bounding box center [1213, 421] width 0 height 10
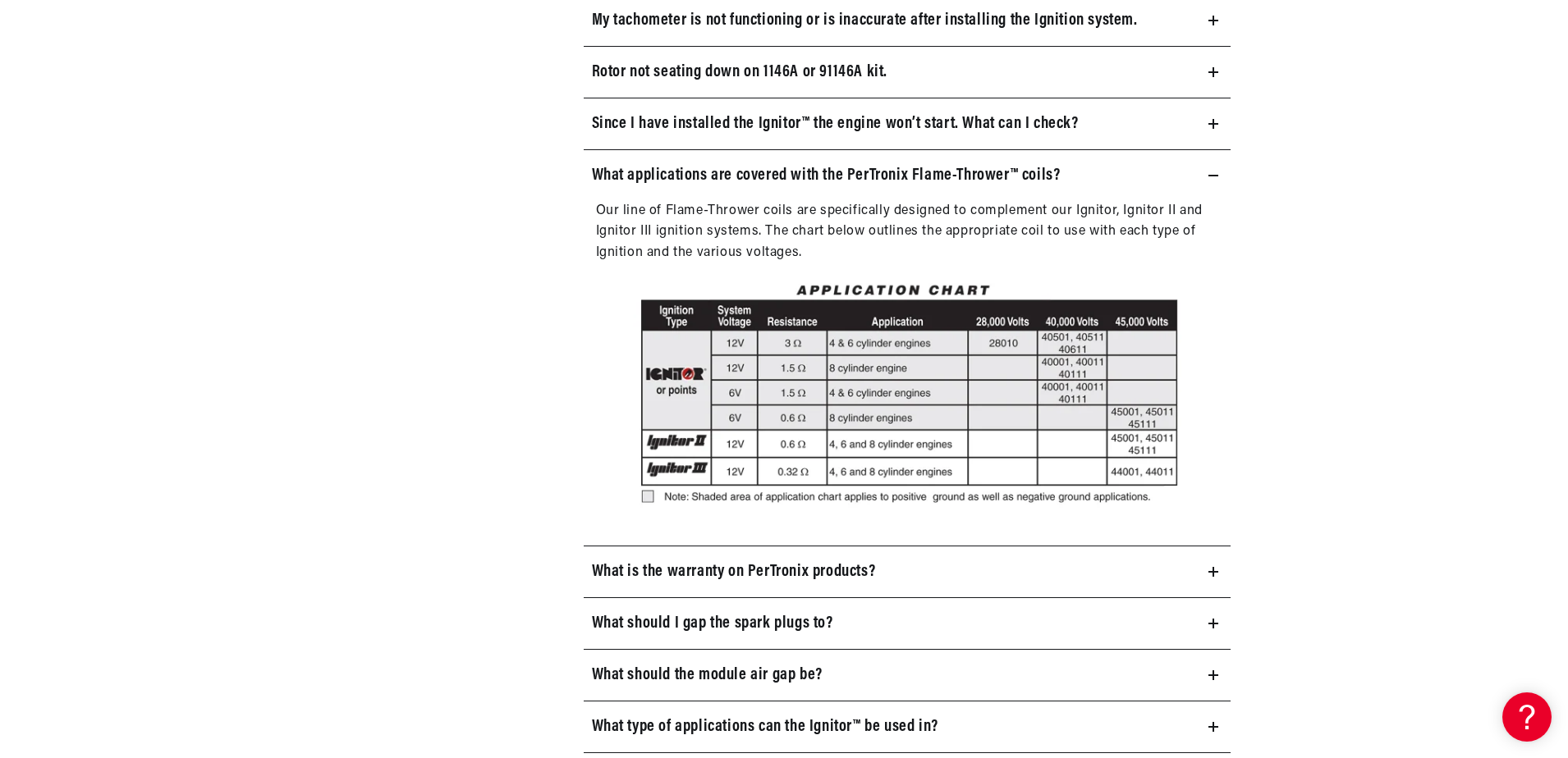
scroll to position [0, 497]
